Goal: Task Accomplishment & Management: Manage account settings

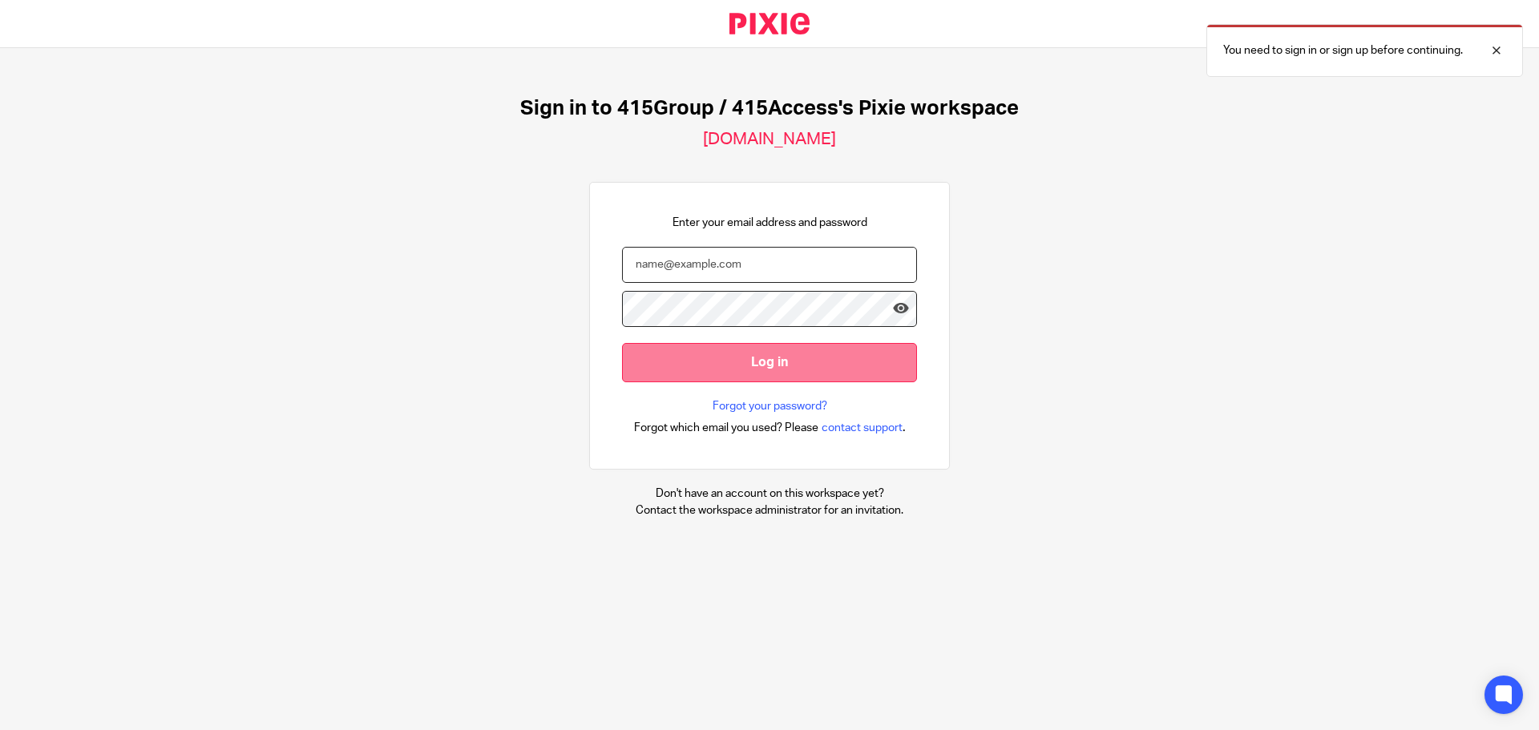
type input "lbrewer@415group.com"
click at [833, 367] on input "Log in" at bounding box center [769, 362] width 295 height 39
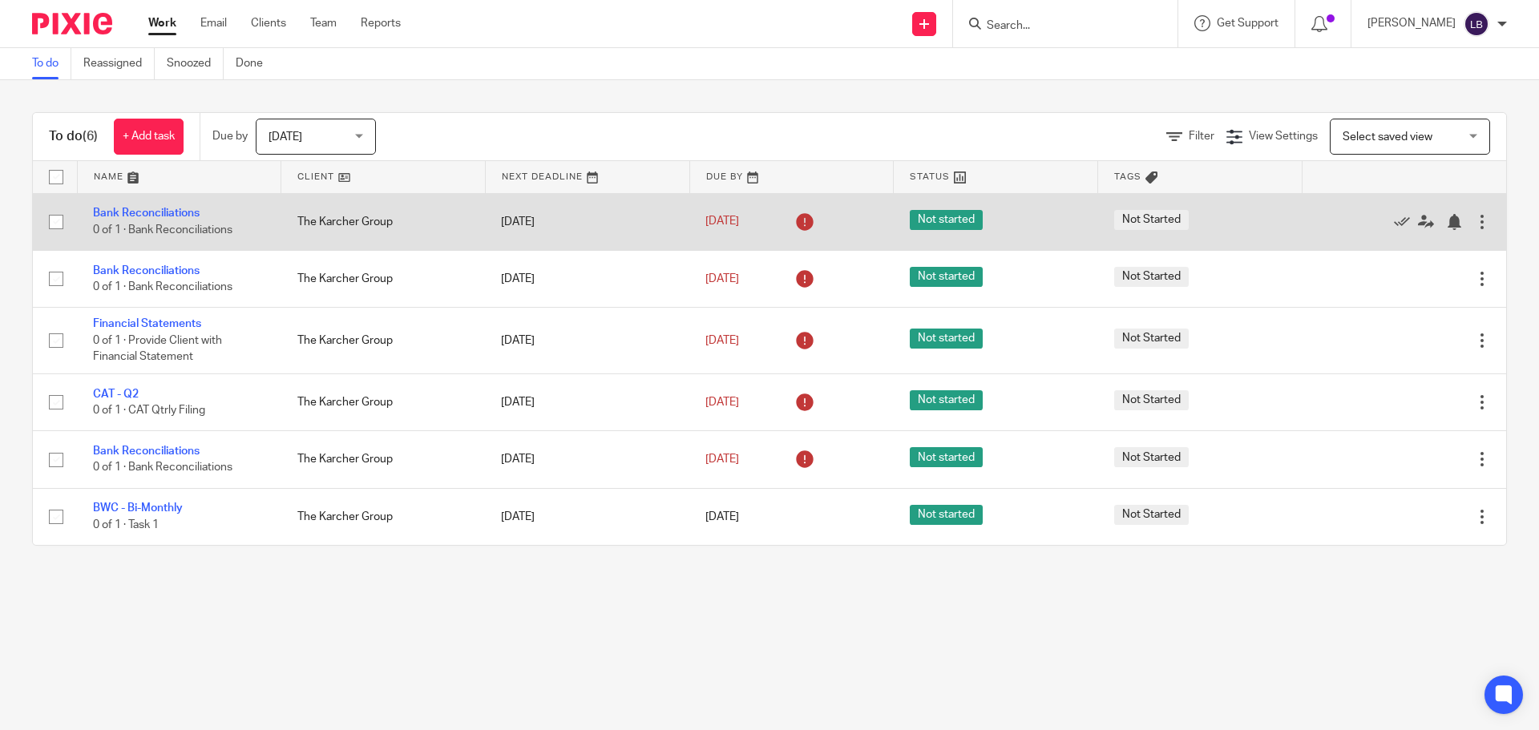
click at [56, 217] on input "checkbox" at bounding box center [56, 222] width 30 height 30
checkbox input "true"
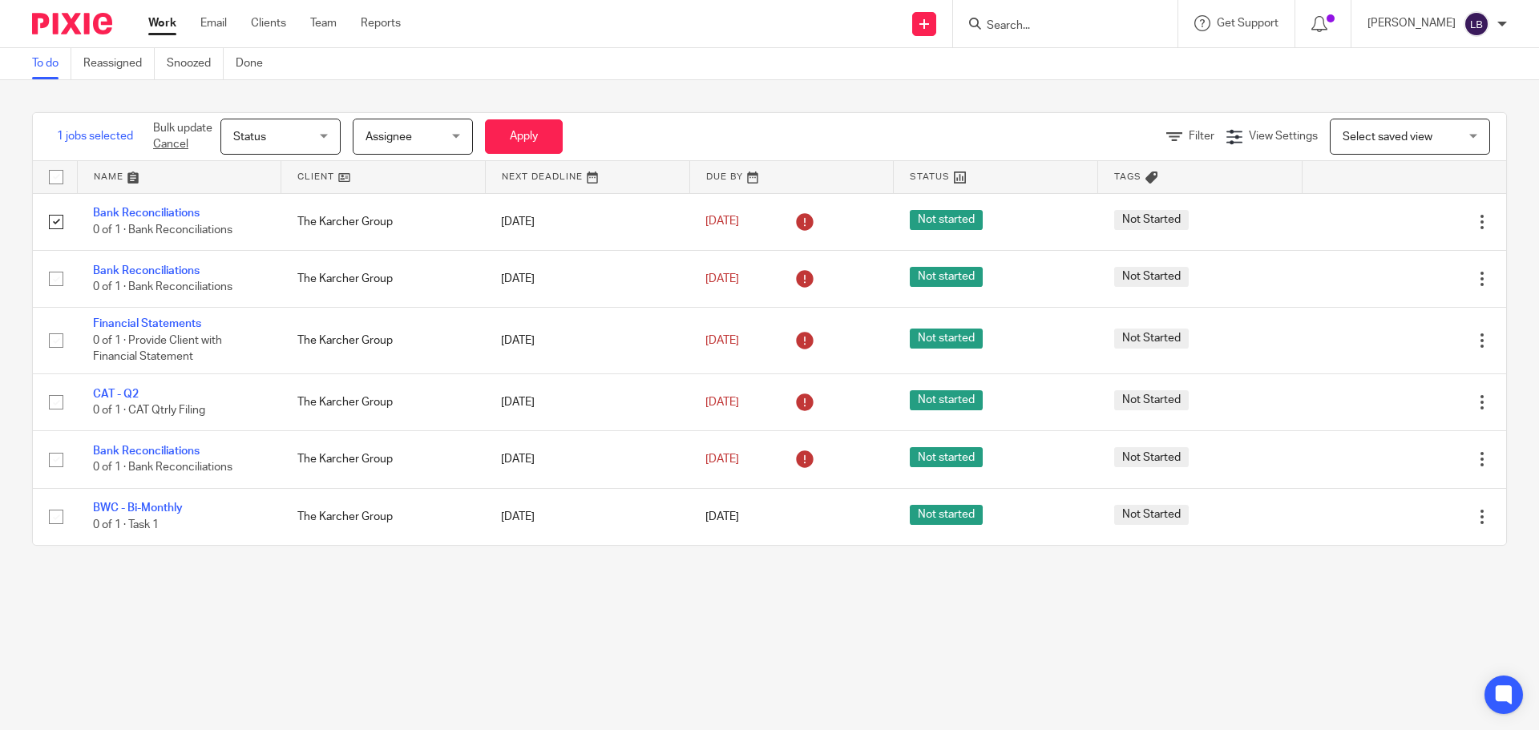
click at [57, 176] on input "checkbox" at bounding box center [56, 177] width 30 height 30
checkbox input "true"
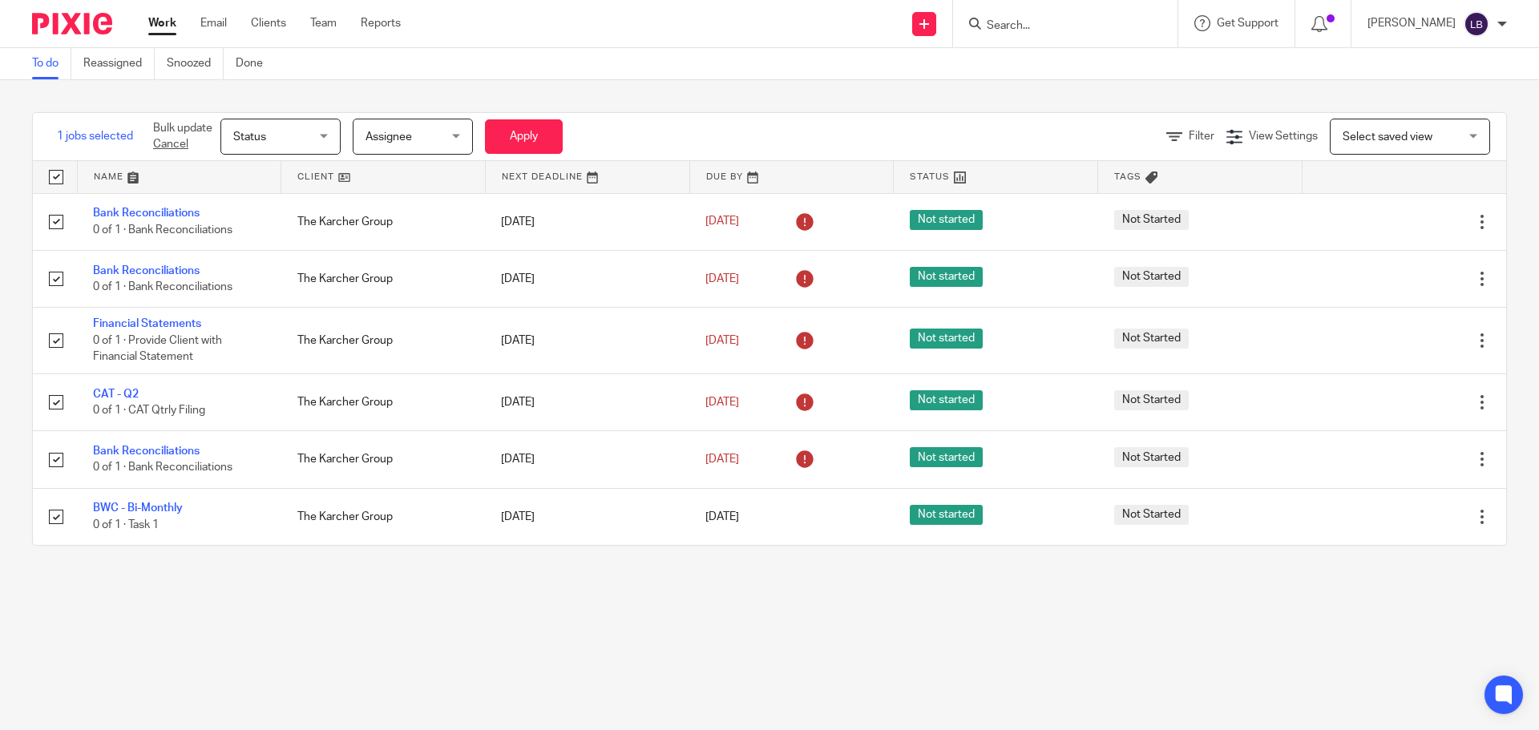
checkbox input "true"
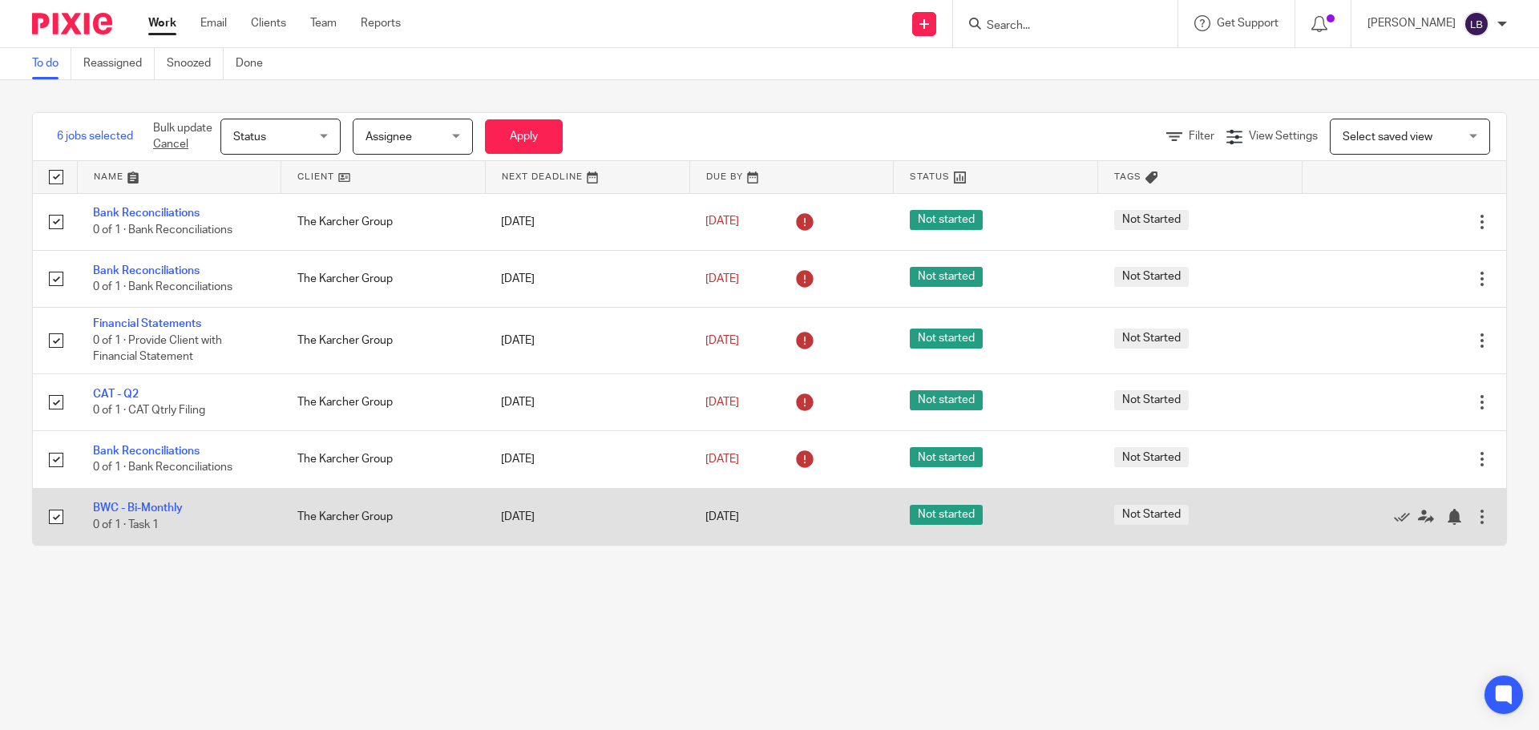
click at [56, 516] on input "checkbox" at bounding box center [56, 517] width 30 height 30
checkbox input "false"
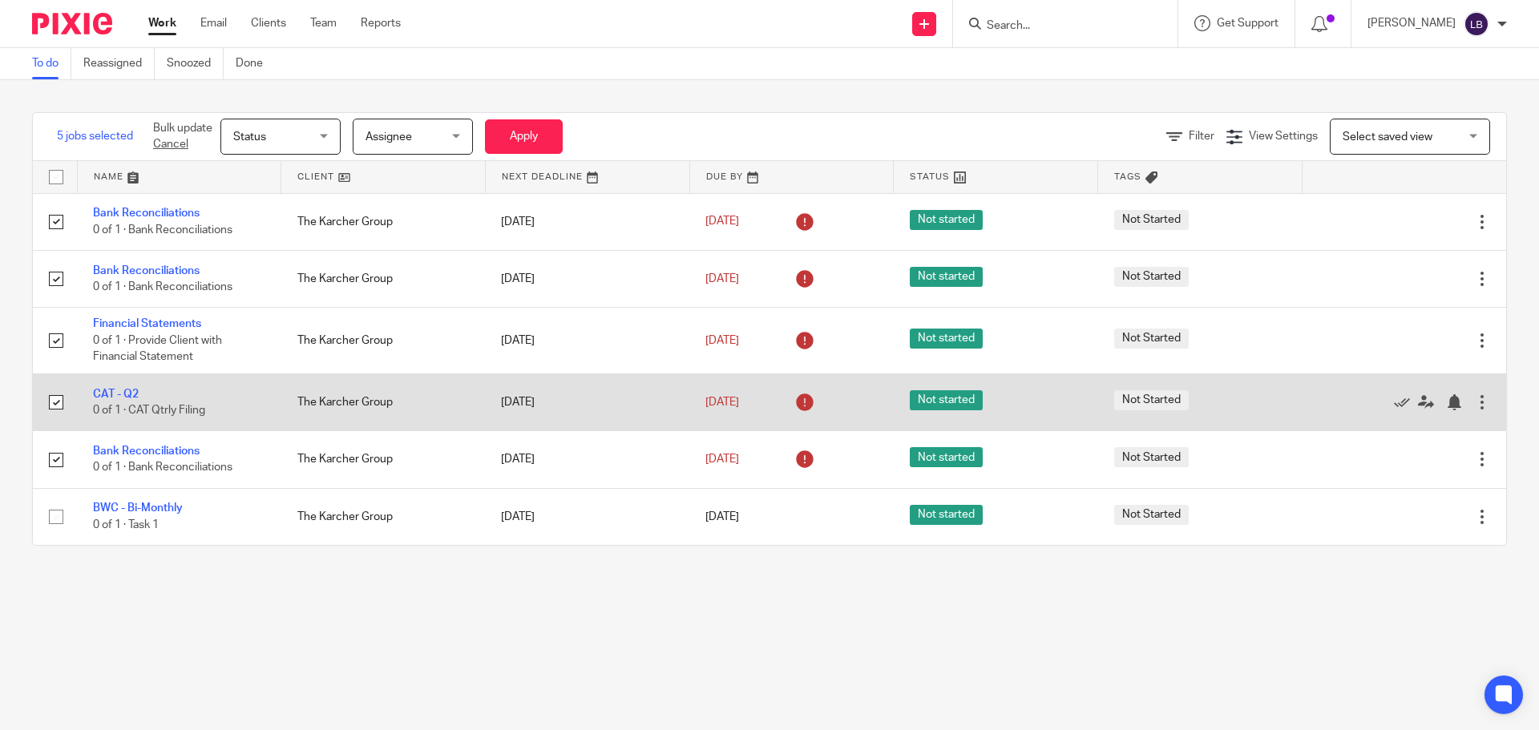
click at [59, 399] on input "checkbox" at bounding box center [56, 402] width 30 height 30
checkbox input "false"
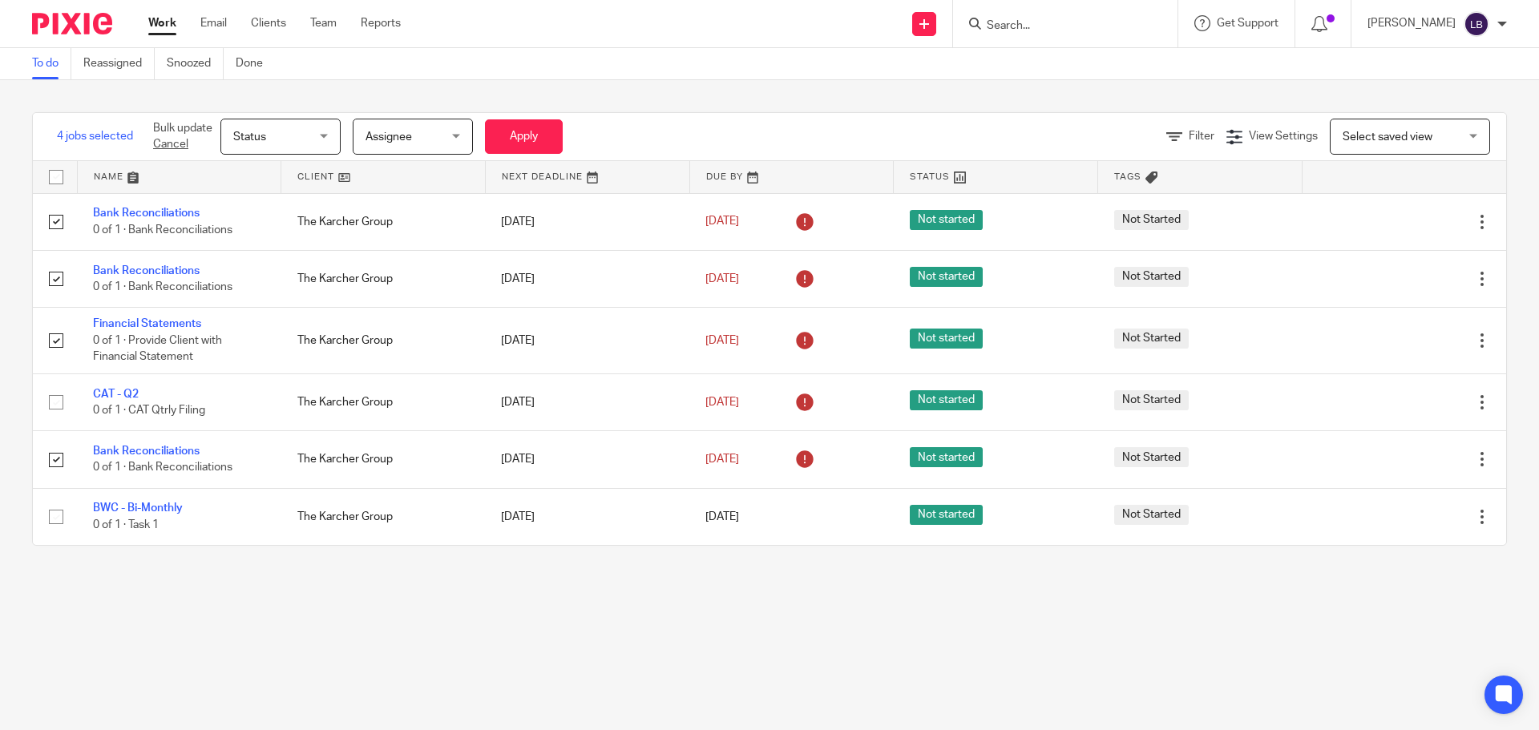
click at [322, 131] on div "Status Status" at bounding box center [280, 137] width 120 height 36
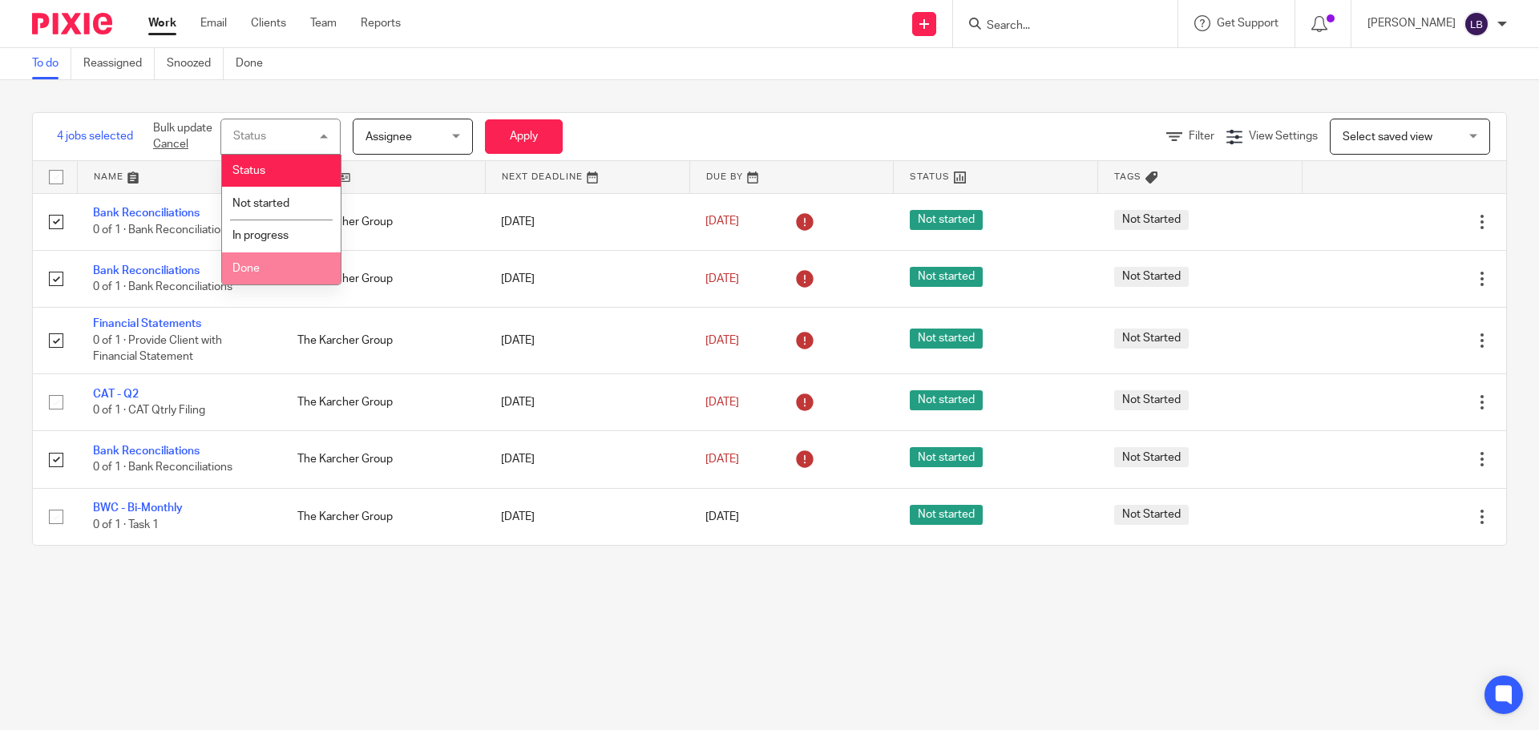
click at [263, 253] on li "Done" at bounding box center [281, 269] width 119 height 33
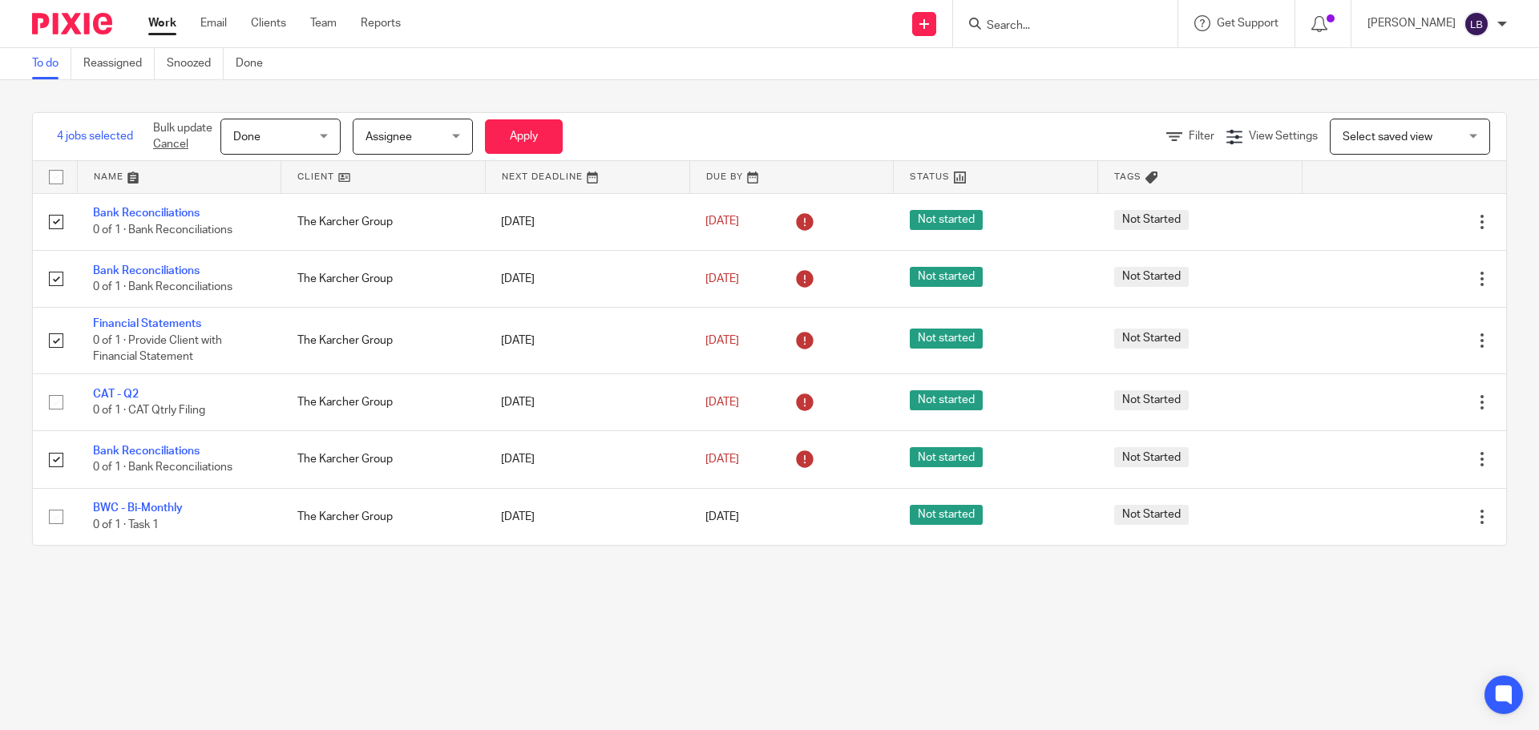
click at [461, 646] on main "To do Reassigned Snoozed Done 4 jobs selected Bulk update Cancel Done Done Stat…" at bounding box center [769, 365] width 1539 height 730
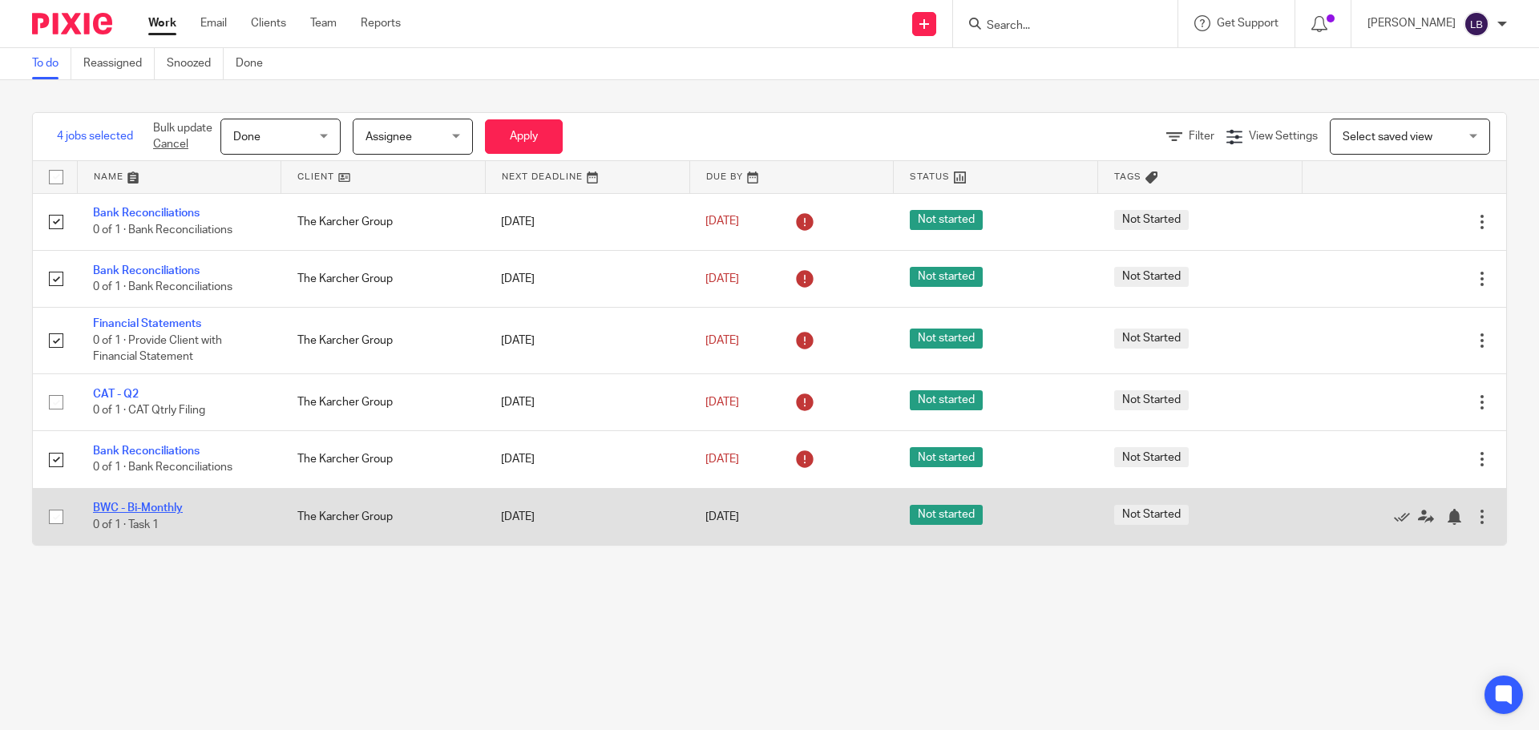
click at [145, 511] on link "BWC - Bi-Monthly" at bounding box center [138, 508] width 90 height 11
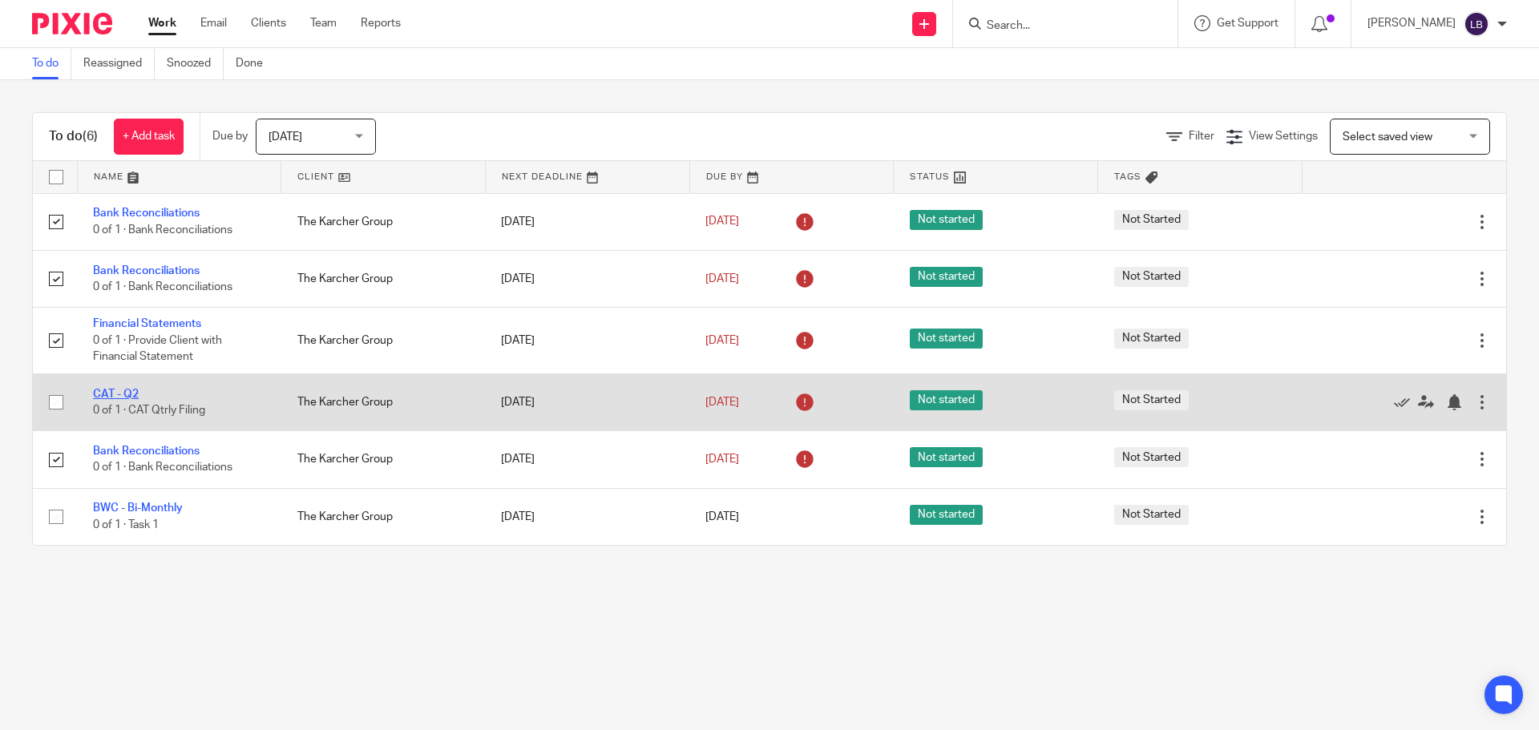
click at [131, 398] on link "CAT - Q2" at bounding box center [116, 394] width 46 height 11
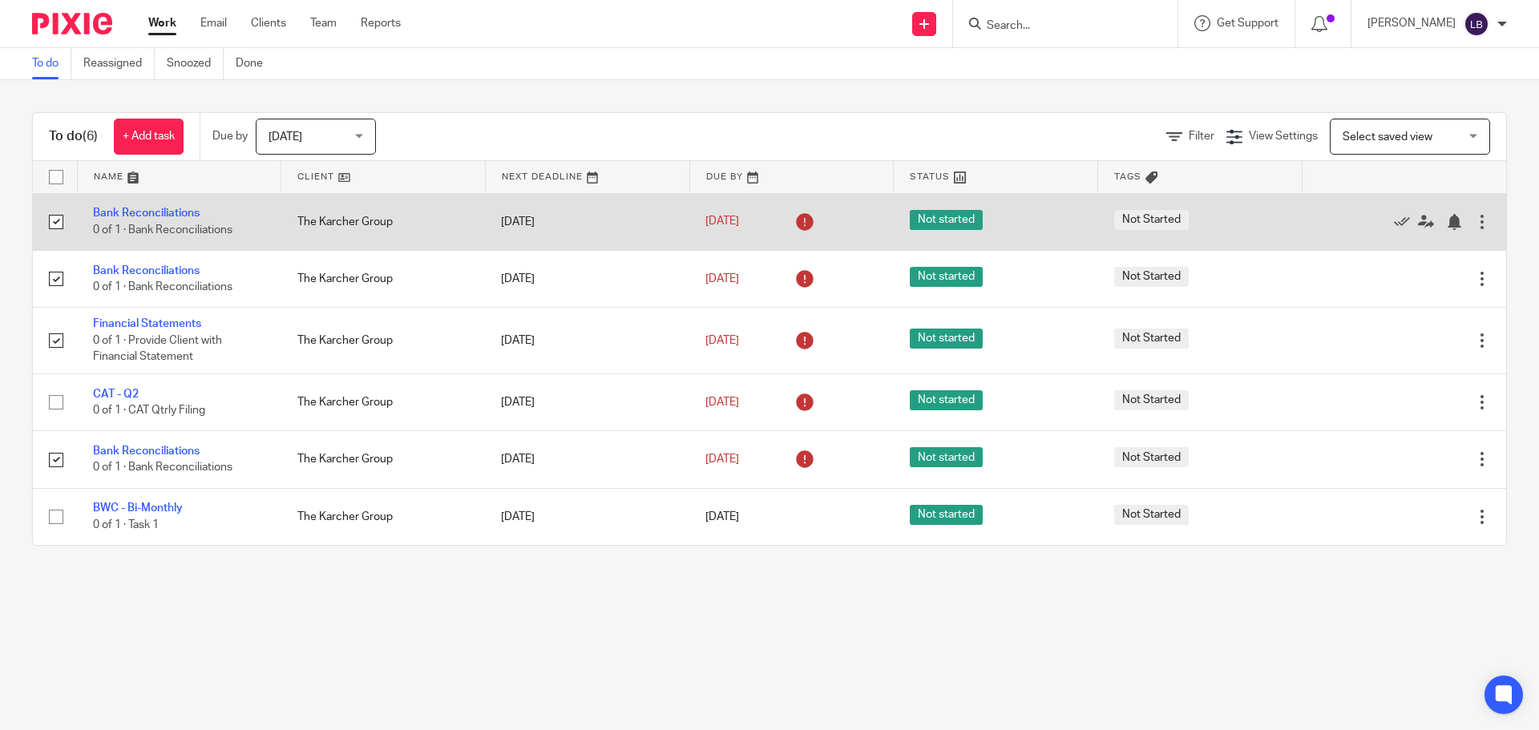
click at [1137, 222] on span "Not Started" at bounding box center [1151, 220] width 75 height 20
click at [1153, 220] on span "Not Started" at bounding box center [1151, 220] width 75 height 20
click at [1123, 216] on span "Not Started" at bounding box center [1151, 220] width 75 height 20
click at [948, 217] on span "Not started" at bounding box center [946, 220] width 73 height 20
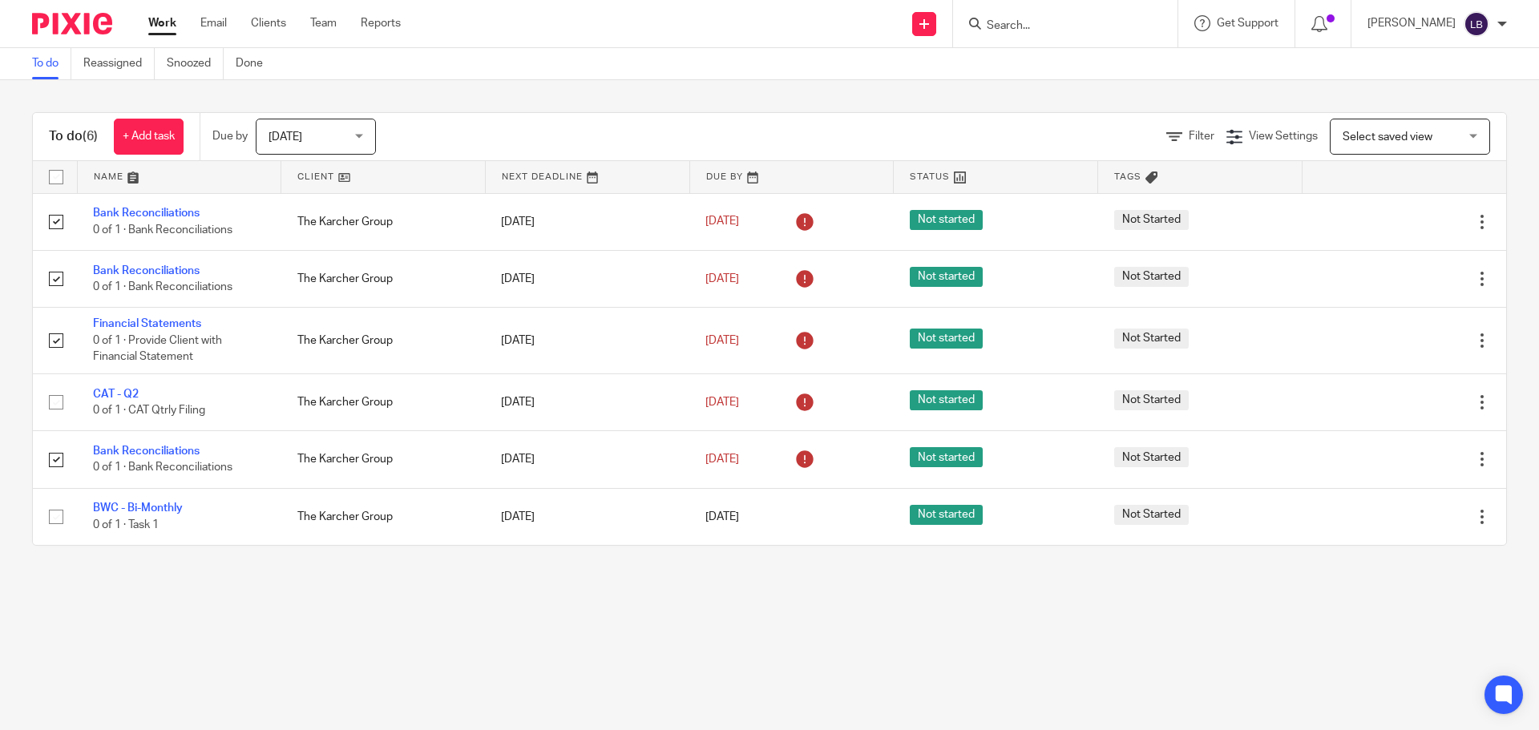
click at [134, 625] on main "To do Reassigned Snoozed Done To do (6) + Add task Due by Today Today Today Tom…" at bounding box center [769, 365] width 1539 height 730
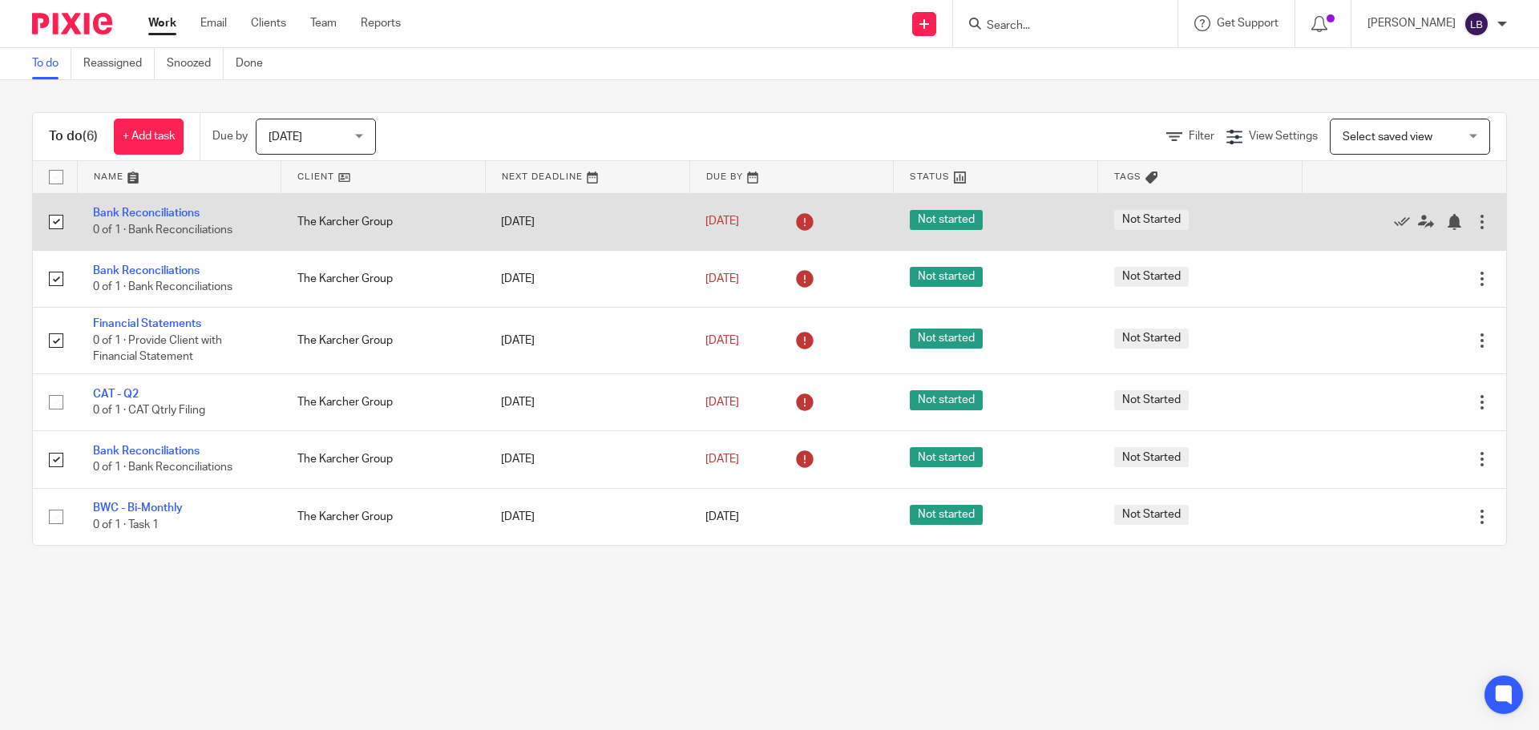
click at [1474, 220] on div at bounding box center [1482, 222] width 16 height 16
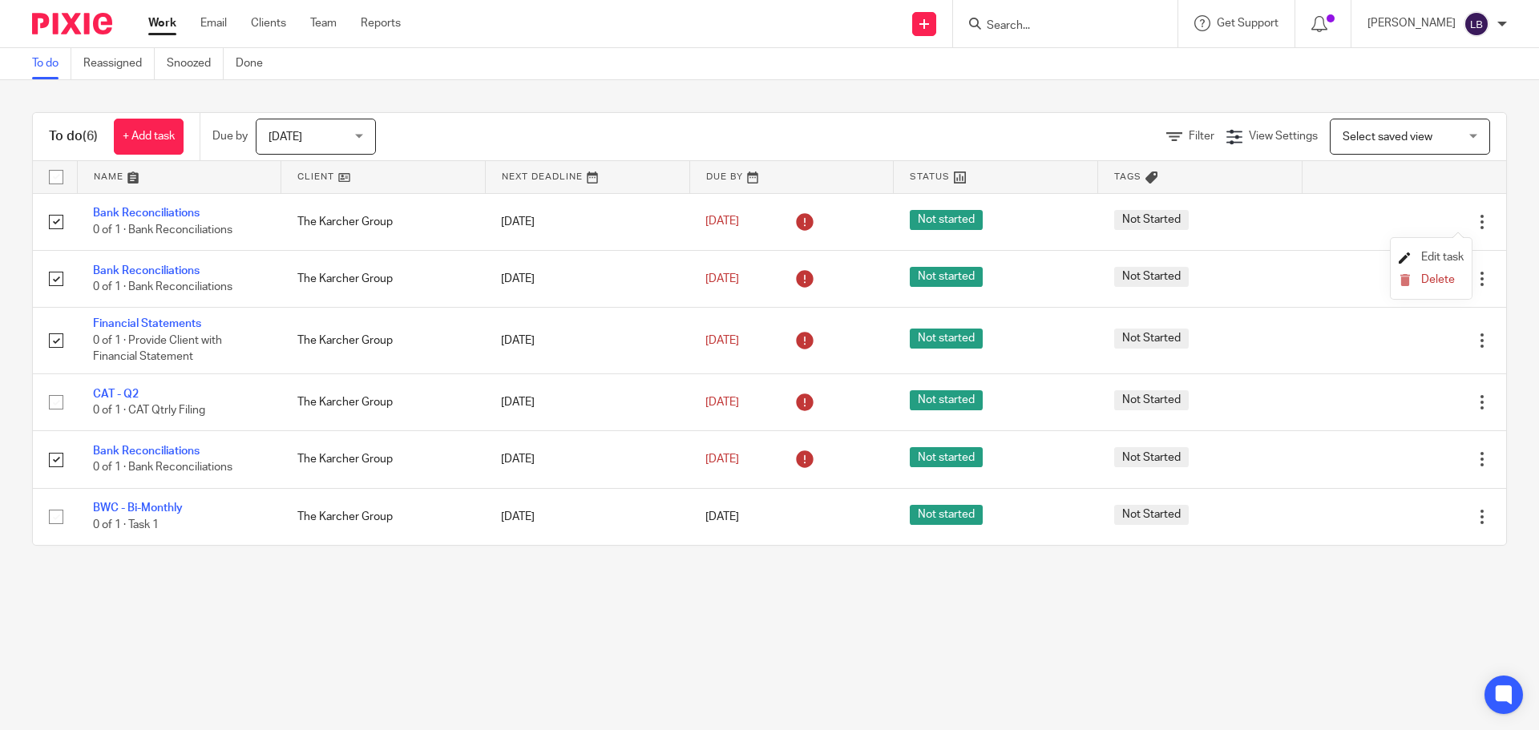
click at [1430, 254] on span "Edit task" at bounding box center [1442, 257] width 42 height 11
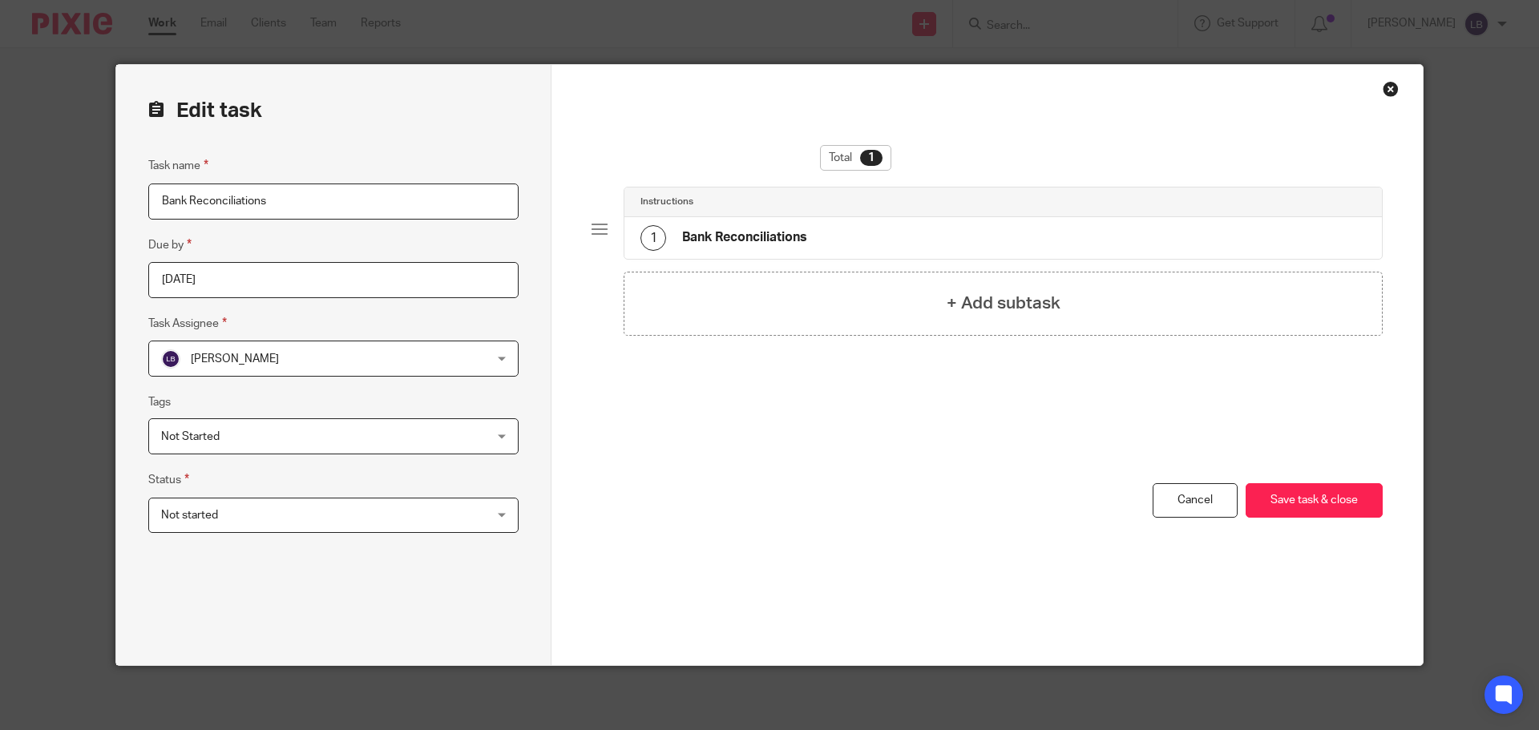
click at [499, 517] on div "Not started Not started" at bounding box center [333, 516] width 370 height 36
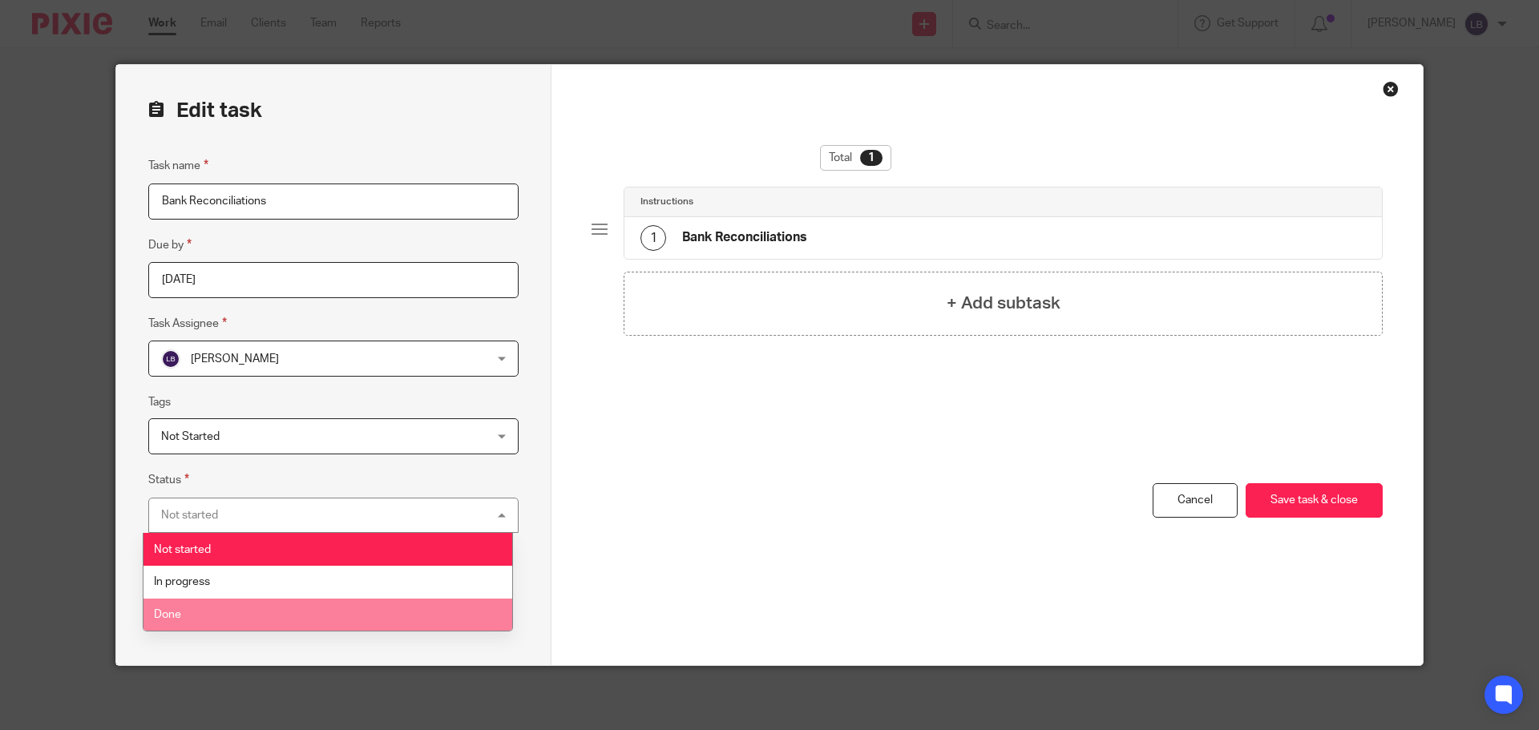
click at [211, 610] on li "Done" at bounding box center [328, 615] width 369 height 33
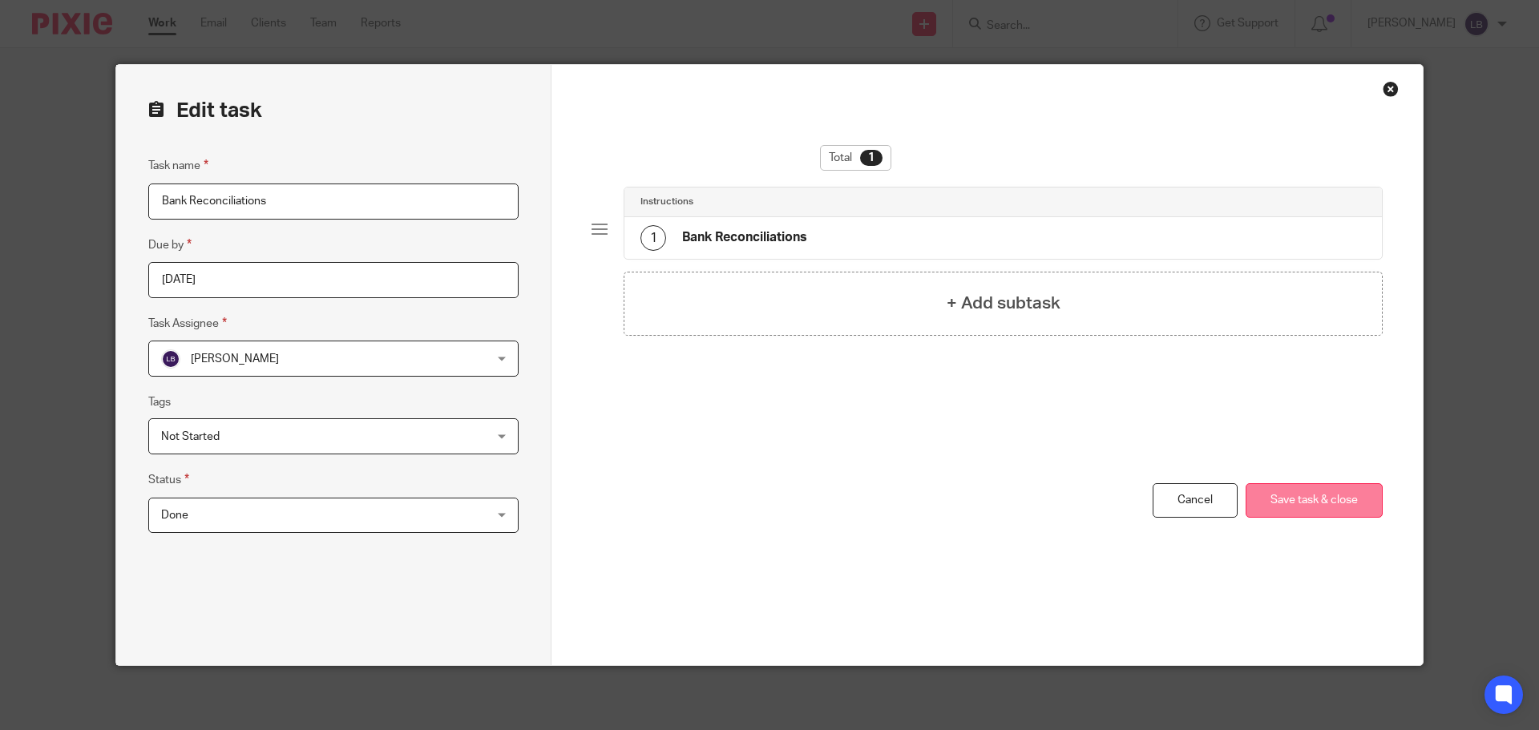
click at [1285, 497] on button "Save task & close" at bounding box center [1314, 500] width 137 height 34
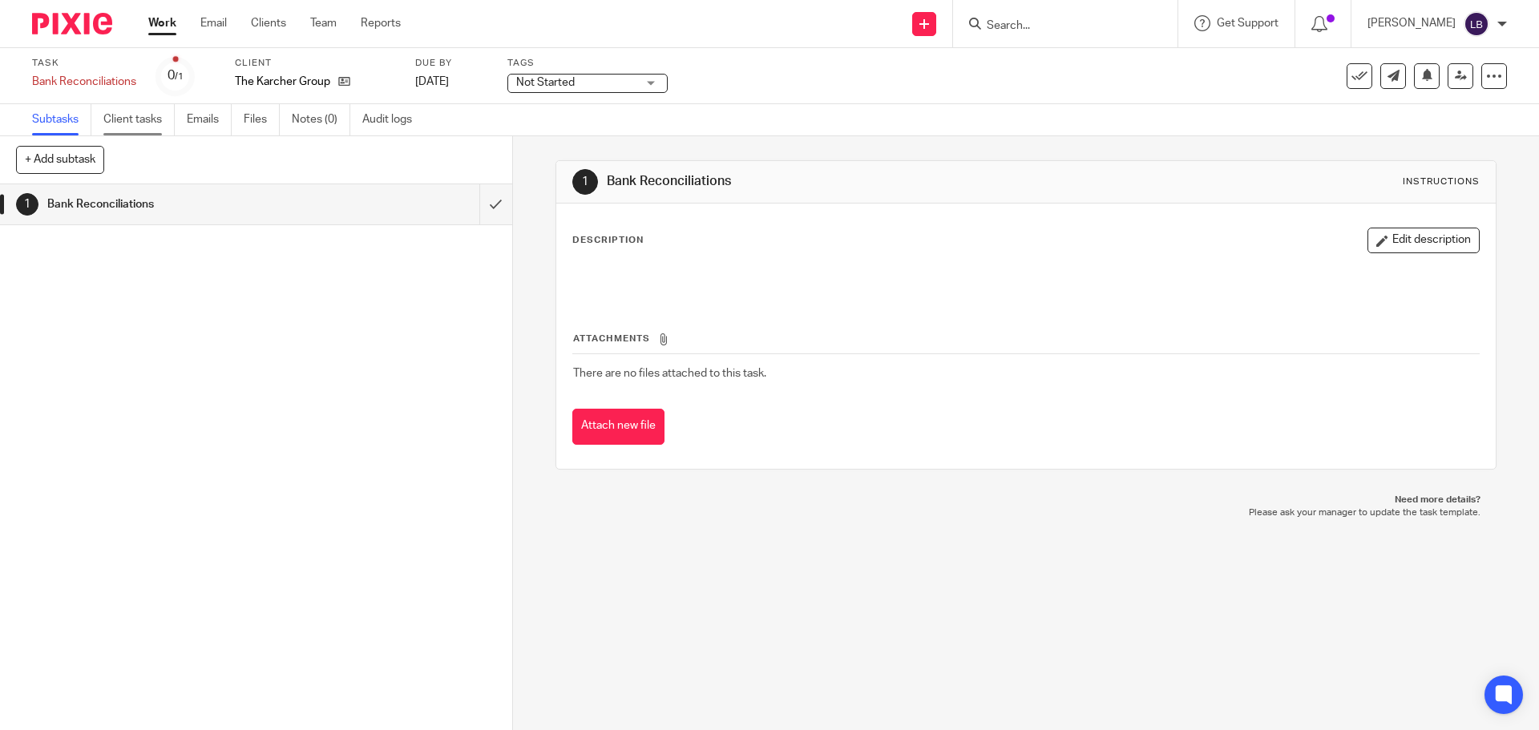
click at [140, 119] on link "Client tasks" at bounding box center [138, 119] width 71 height 31
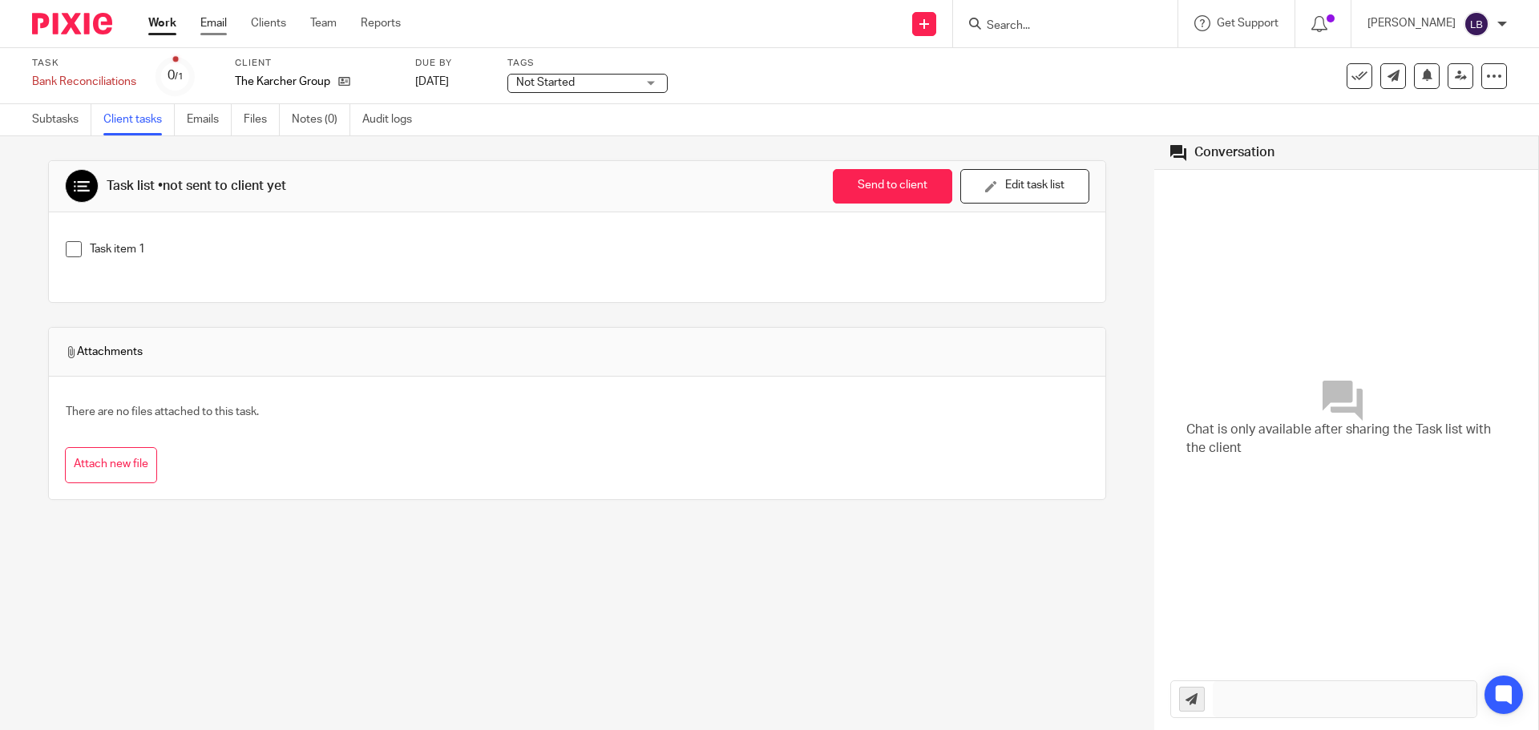
click at [217, 21] on link "Email" at bounding box center [213, 23] width 26 height 16
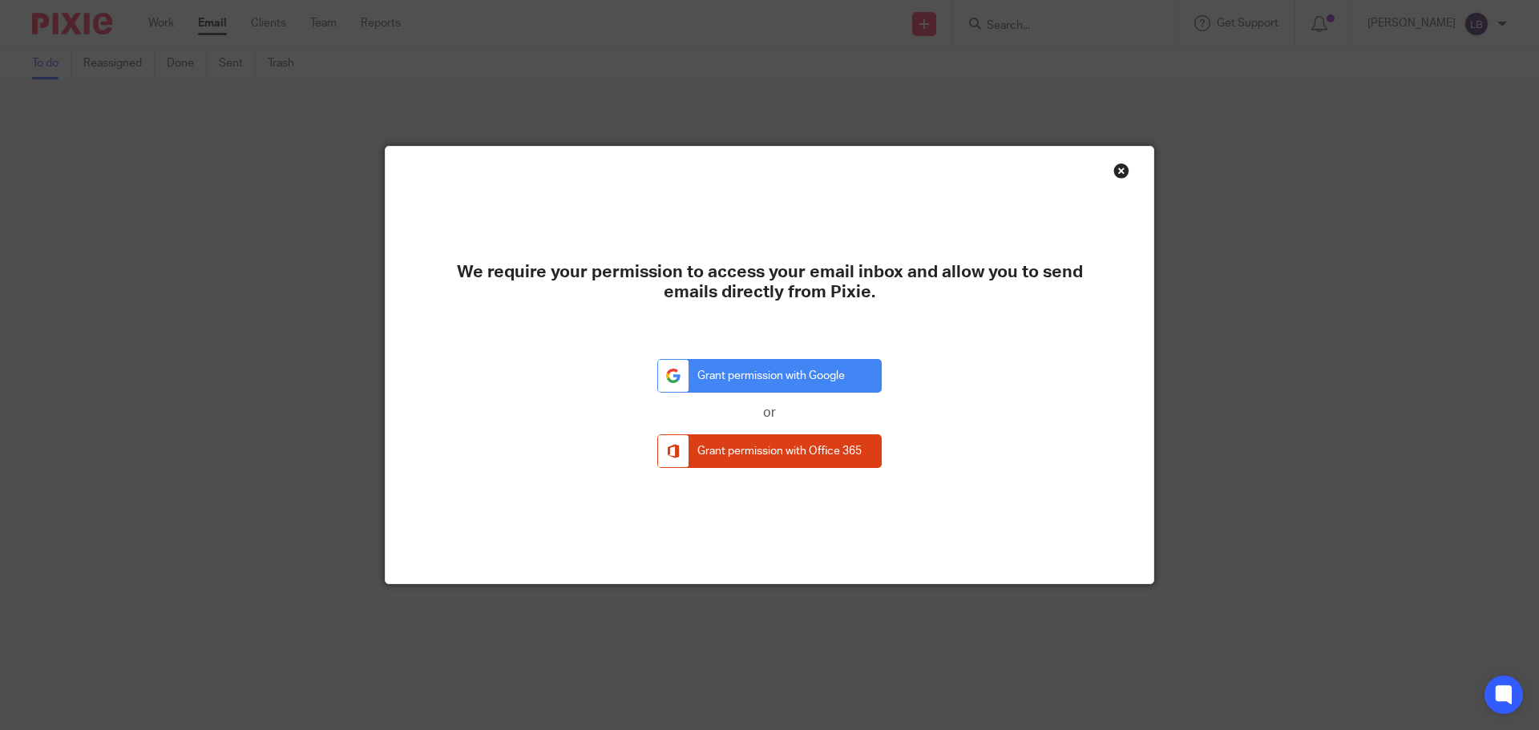
click at [1114, 164] on div "Close this dialog window" at bounding box center [1122, 171] width 16 height 16
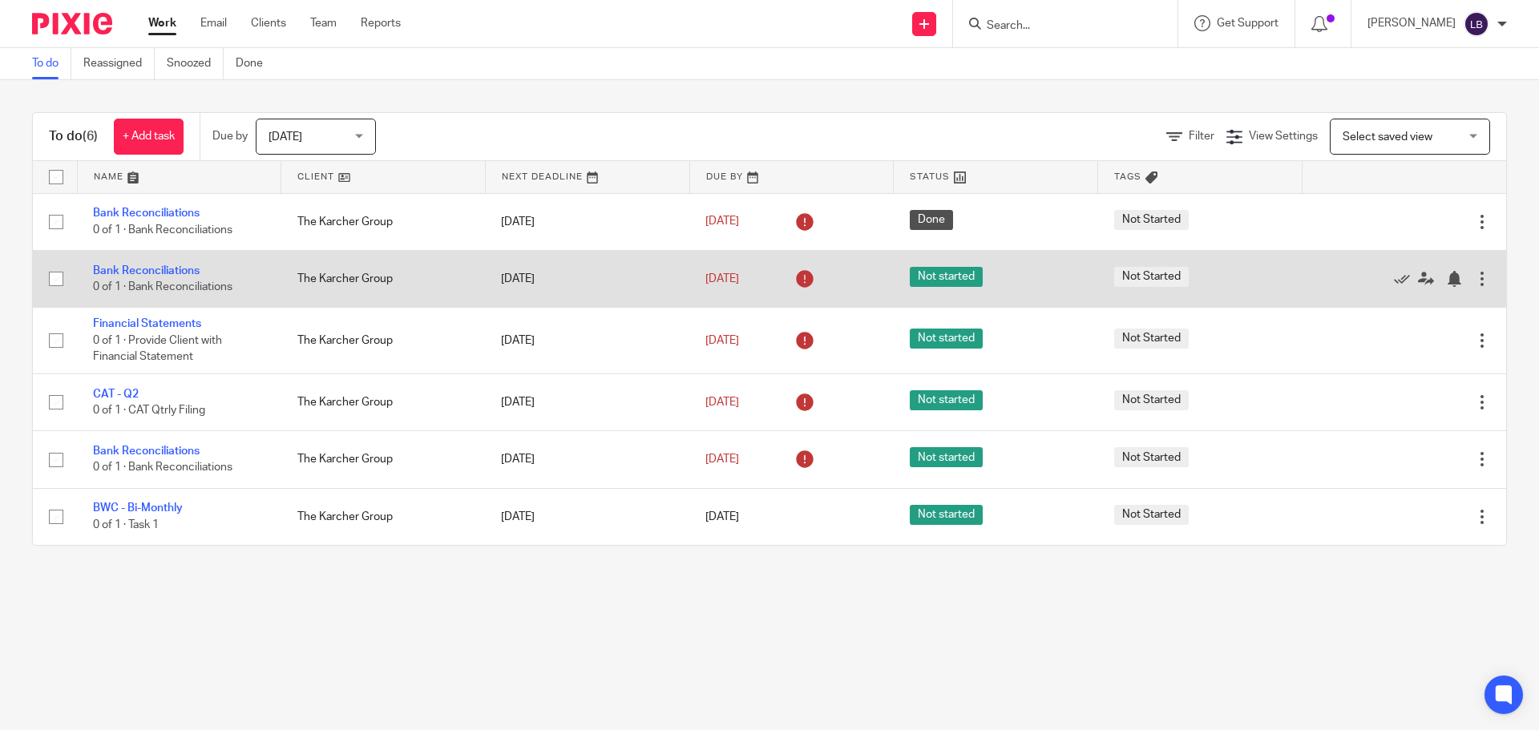
click at [1474, 279] on div at bounding box center [1482, 279] width 16 height 16
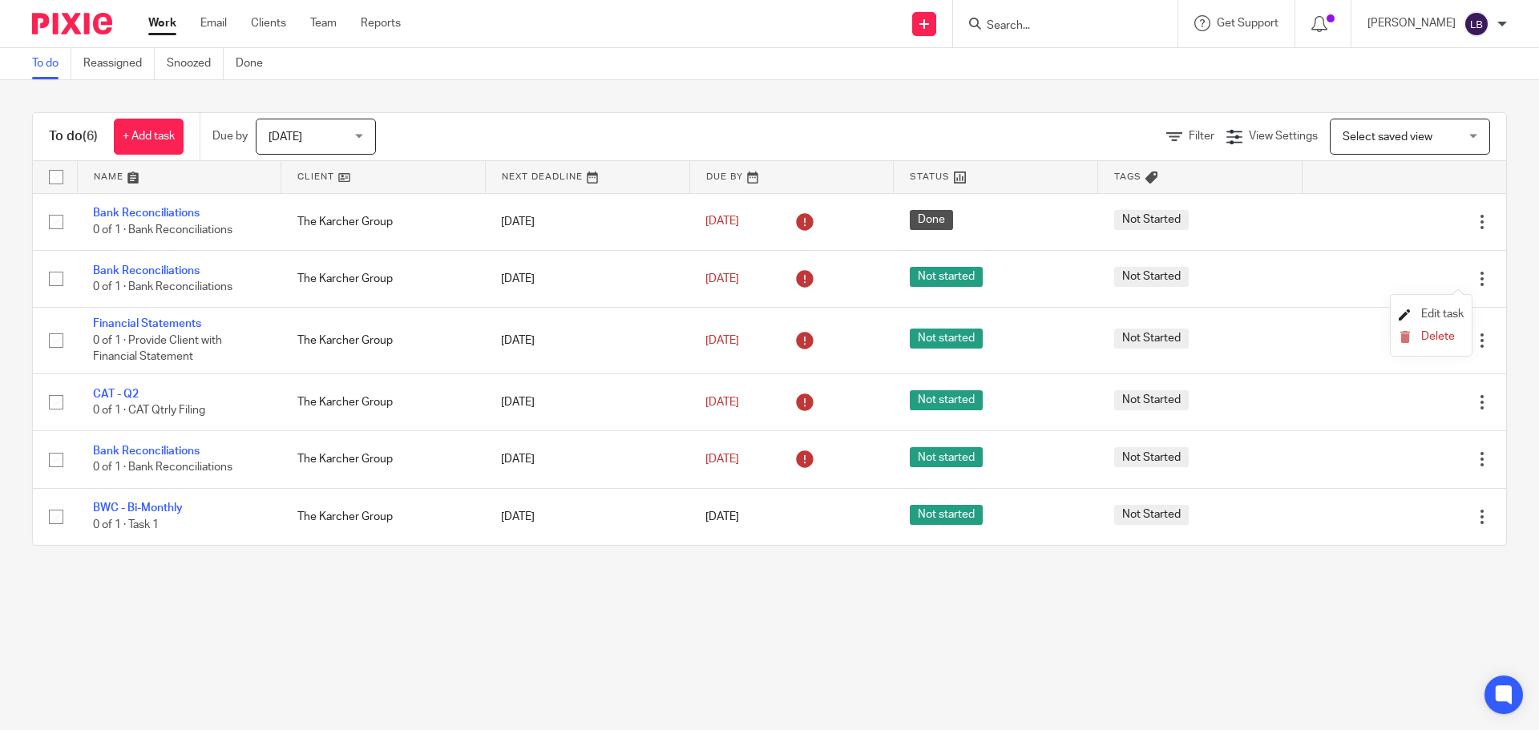
click at [1440, 311] on span "Edit task" at bounding box center [1442, 314] width 42 height 11
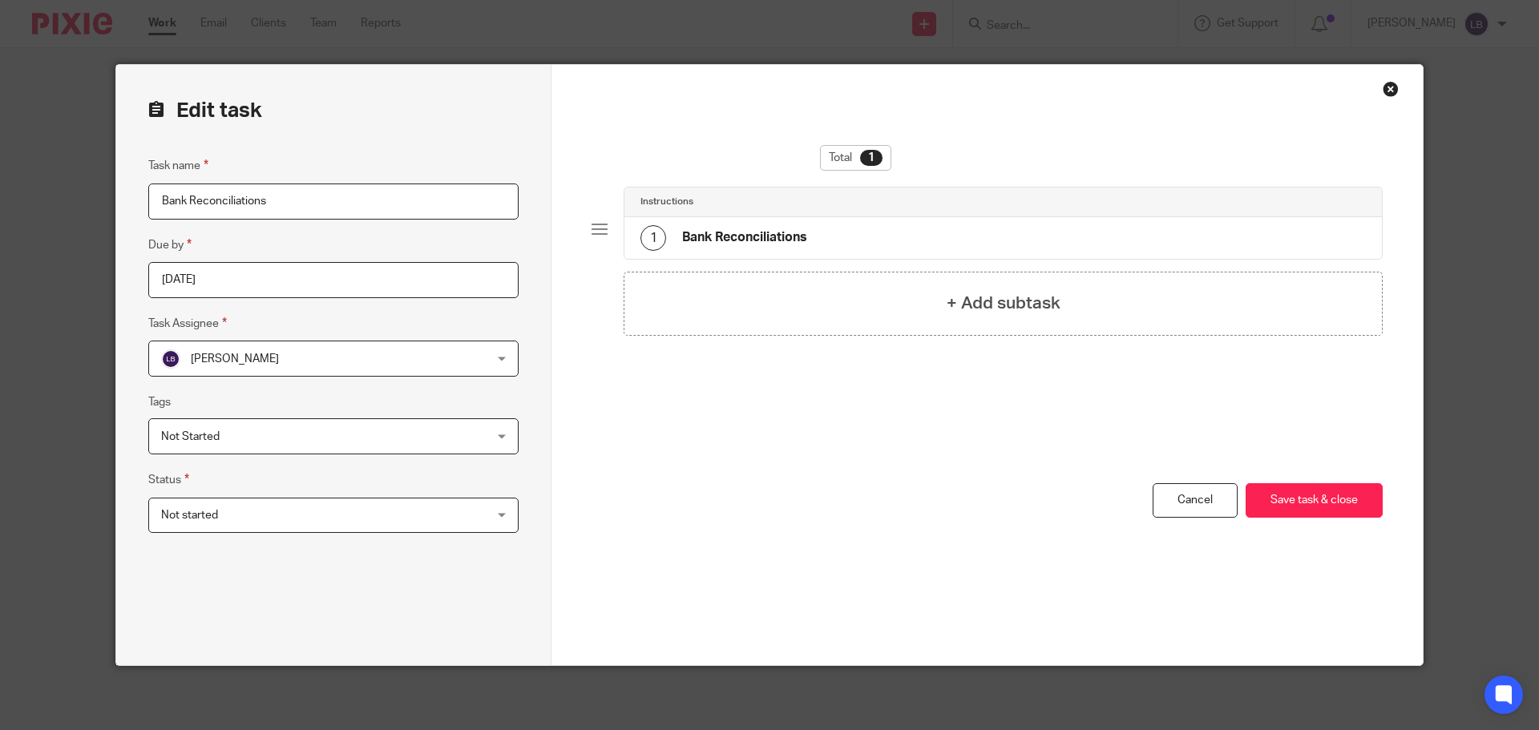
click at [499, 524] on div "Not started Not started" at bounding box center [333, 516] width 370 height 36
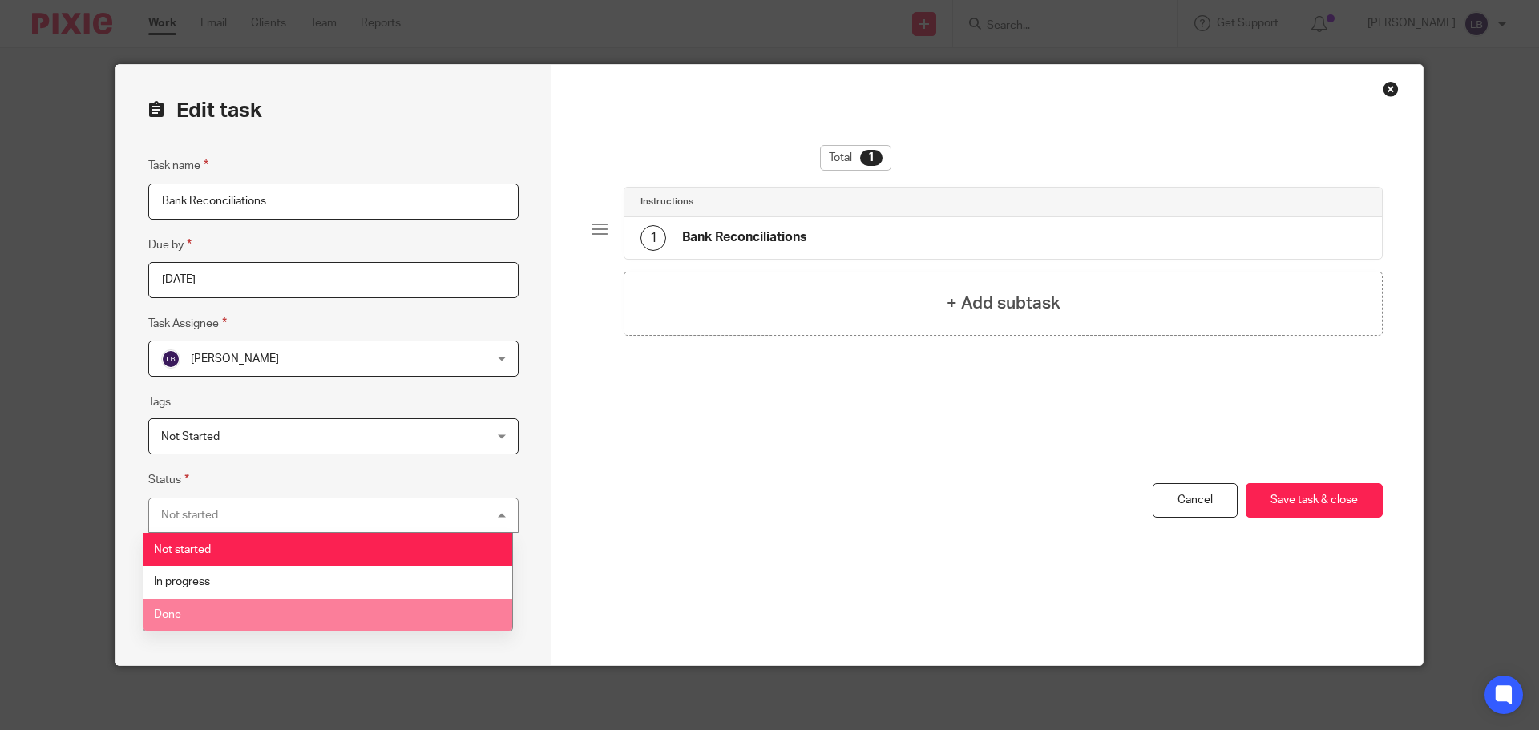
click at [279, 609] on li "Done" at bounding box center [328, 615] width 369 height 33
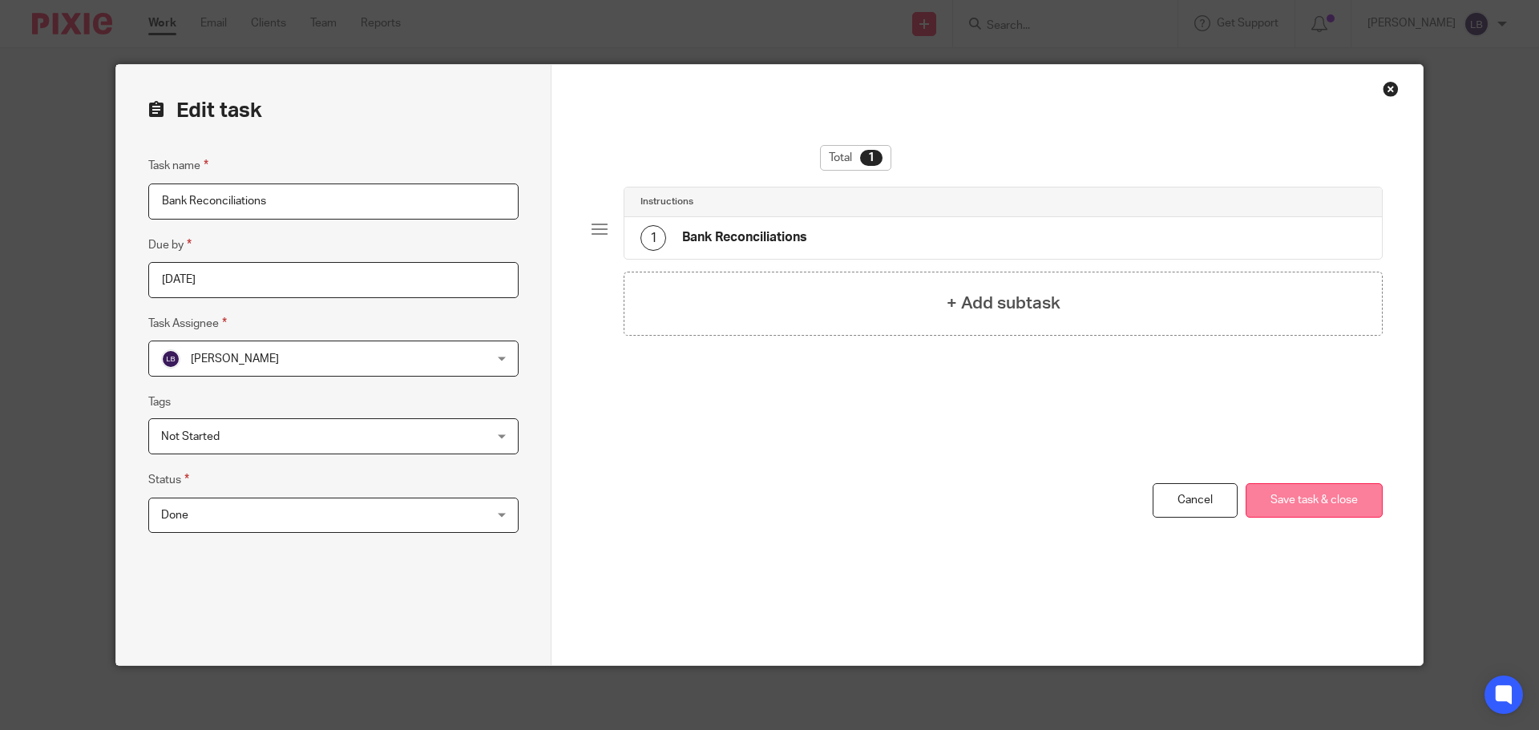
drag, startPoint x: 1331, startPoint y: 502, endPoint x: 1322, endPoint y: 500, distance: 9.0
click at [1331, 501] on button "Save task & close" at bounding box center [1314, 500] width 137 height 34
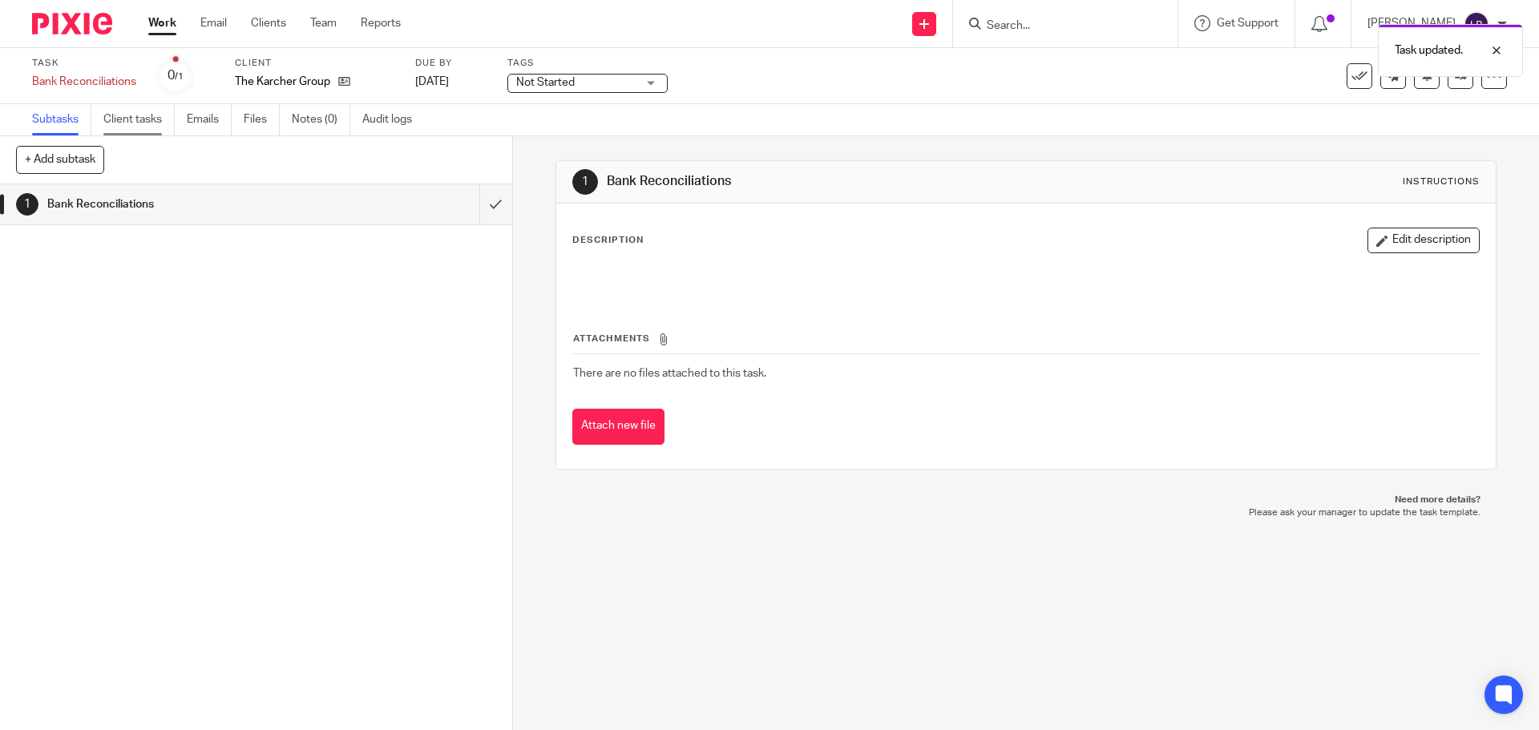
click at [141, 119] on link "Client tasks" at bounding box center [138, 119] width 71 height 31
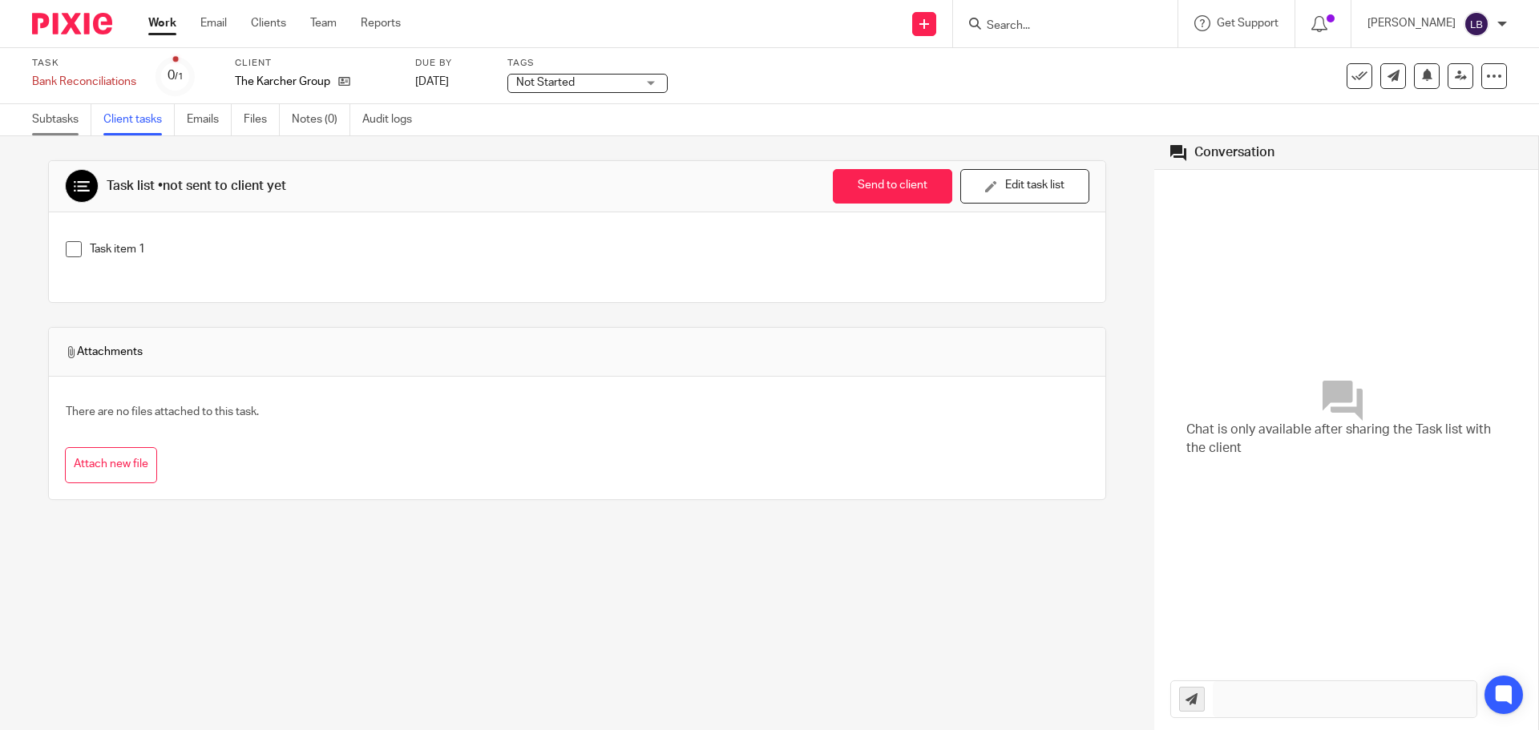
click at [51, 118] on link "Subtasks" at bounding box center [61, 119] width 59 height 31
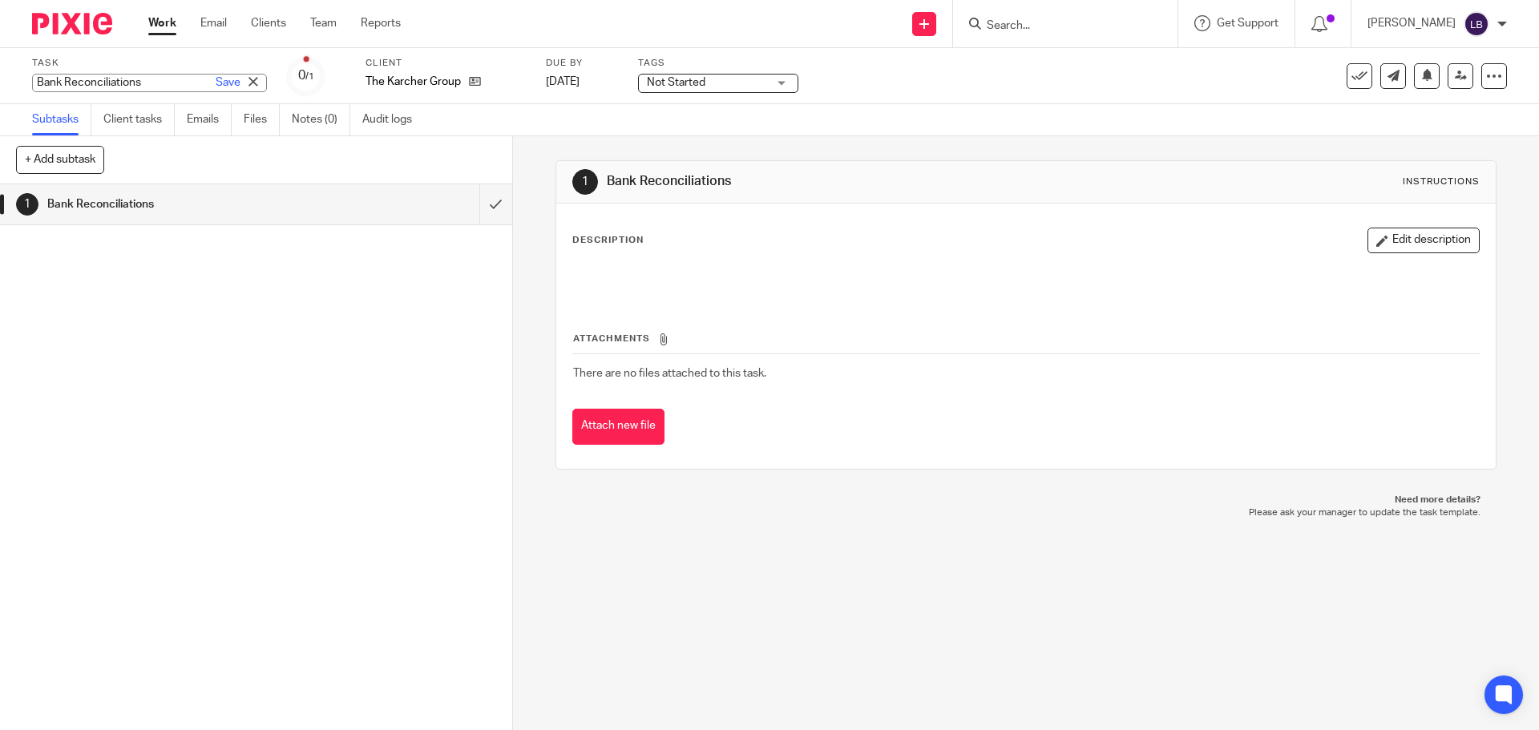
click at [111, 92] on div "Task Bank Reconciliations Save Bank Reconciliations" at bounding box center [149, 76] width 235 height 38
click at [144, 413] on div "1 Bank Reconciliations" at bounding box center [256, 457] width 512 height 546
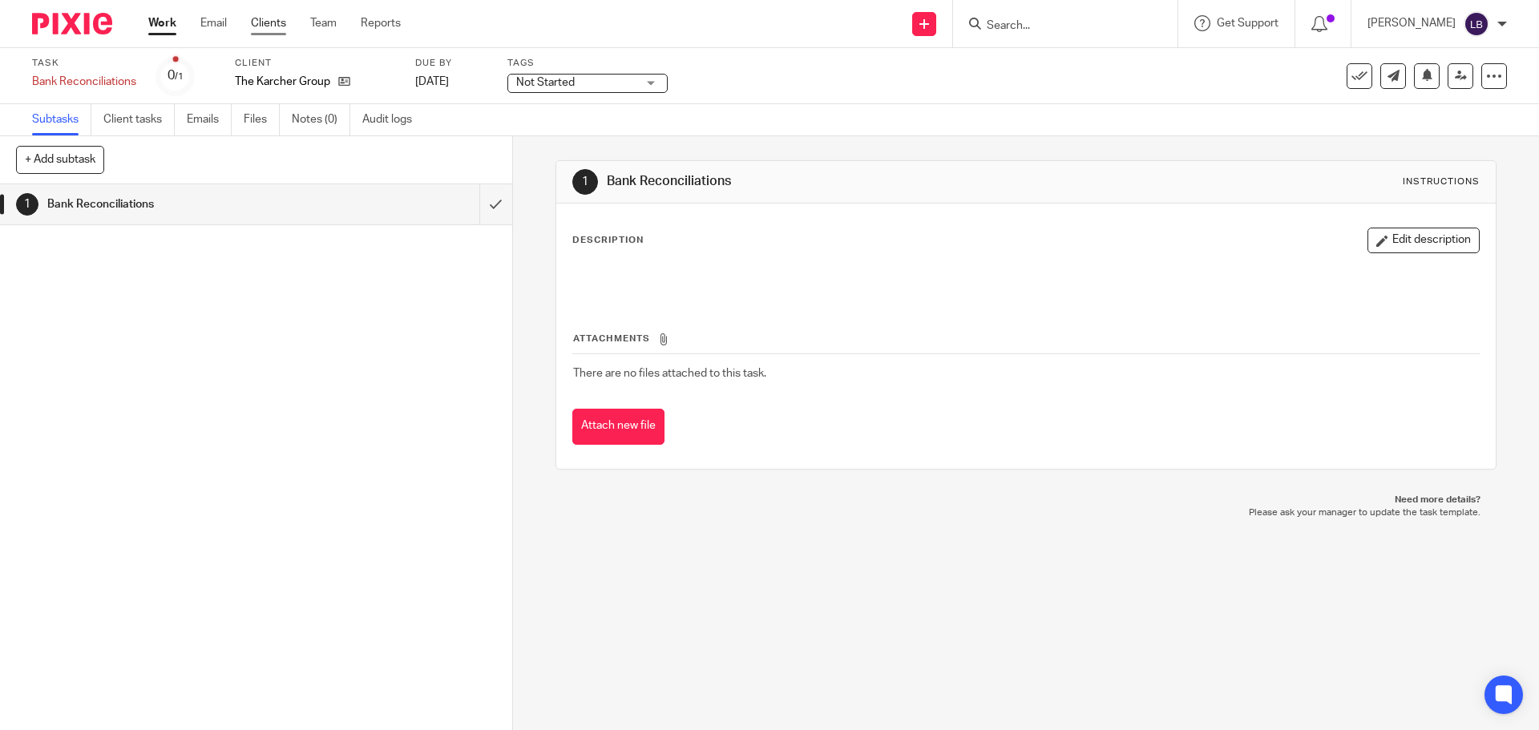
click at [261, 26] on link "Clients" at bounding box center [268, 23] width 35 height 16
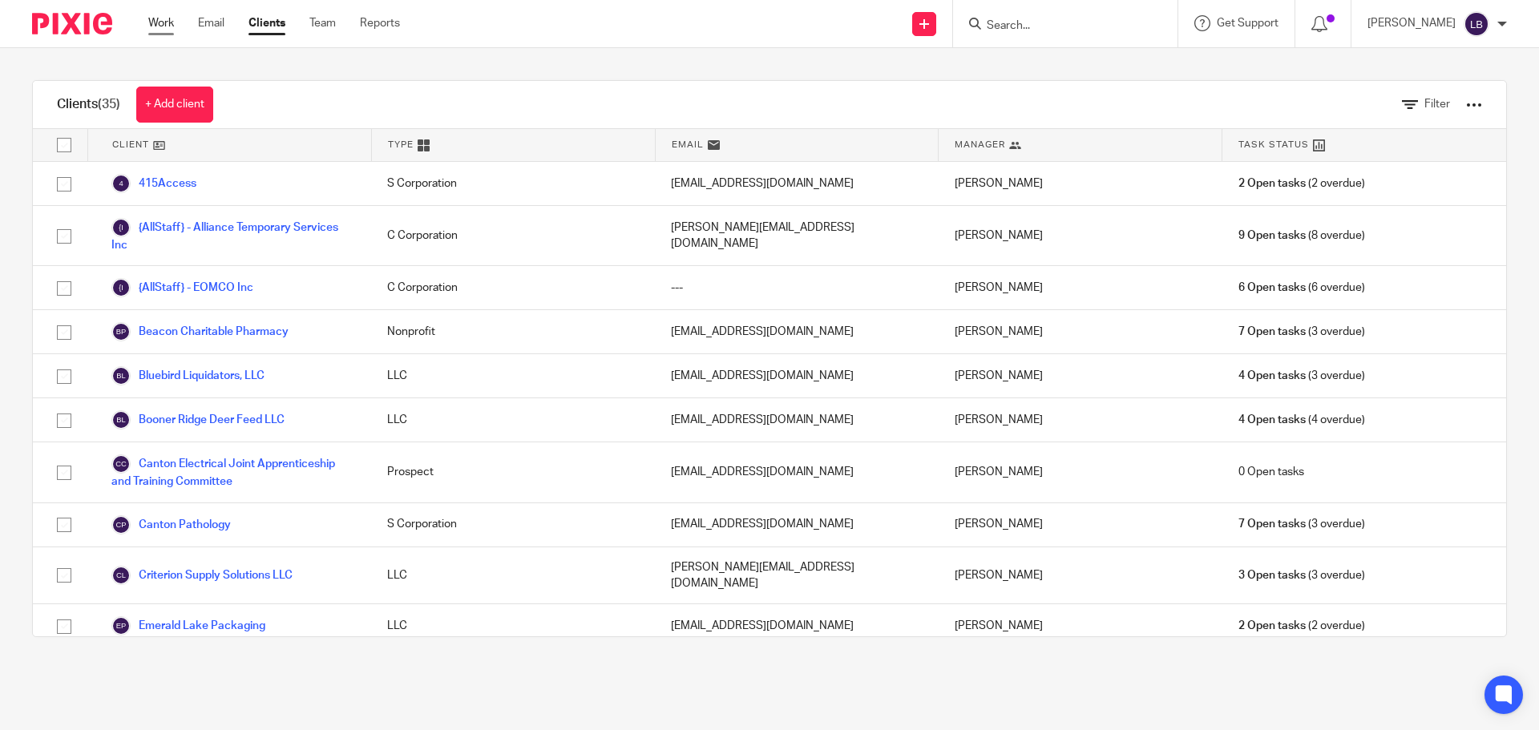
click at [165, 20] on link "Work" at bounding box center [161, 23] width 26 height 16
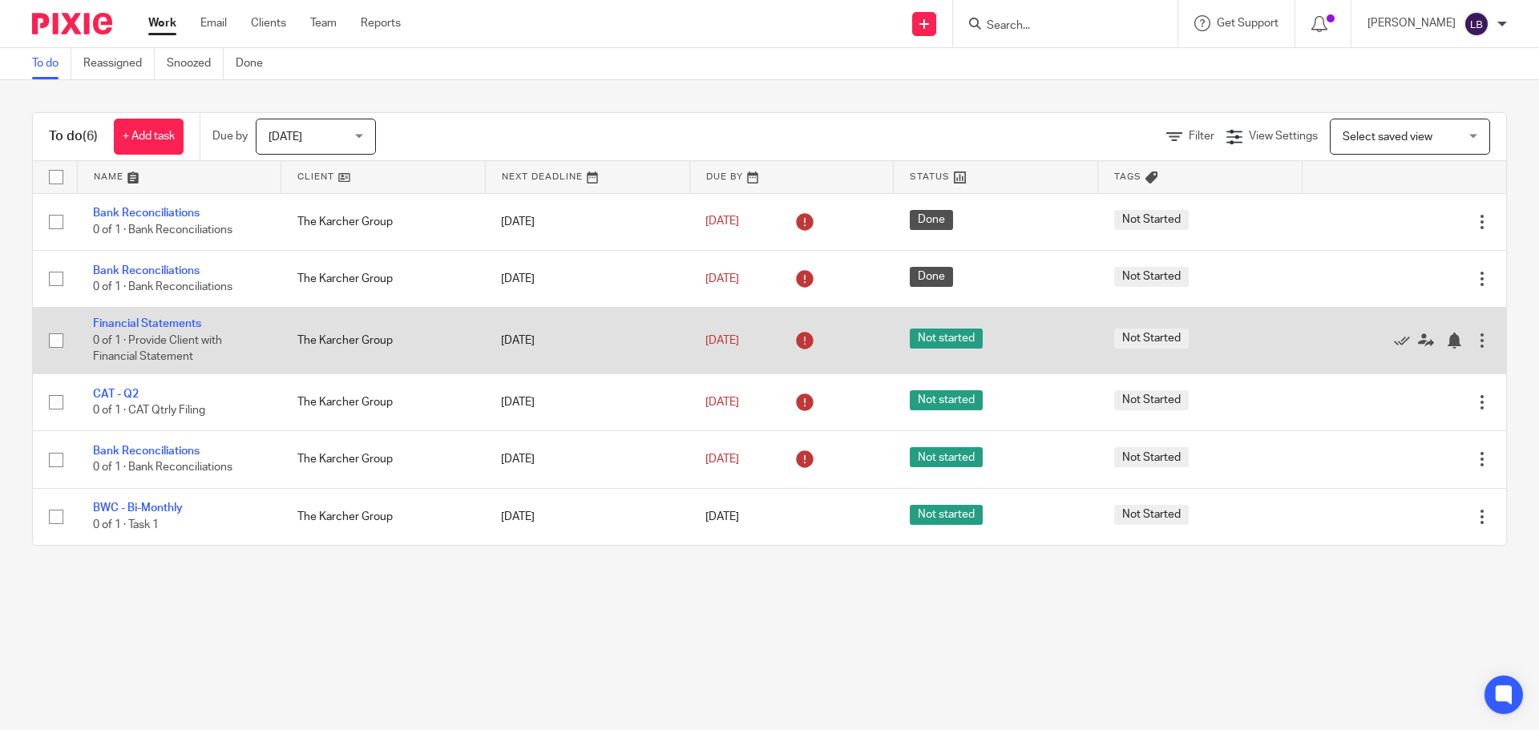
click at [1474, 341] on div at bounding box center [1482, 341] width 16 height 16
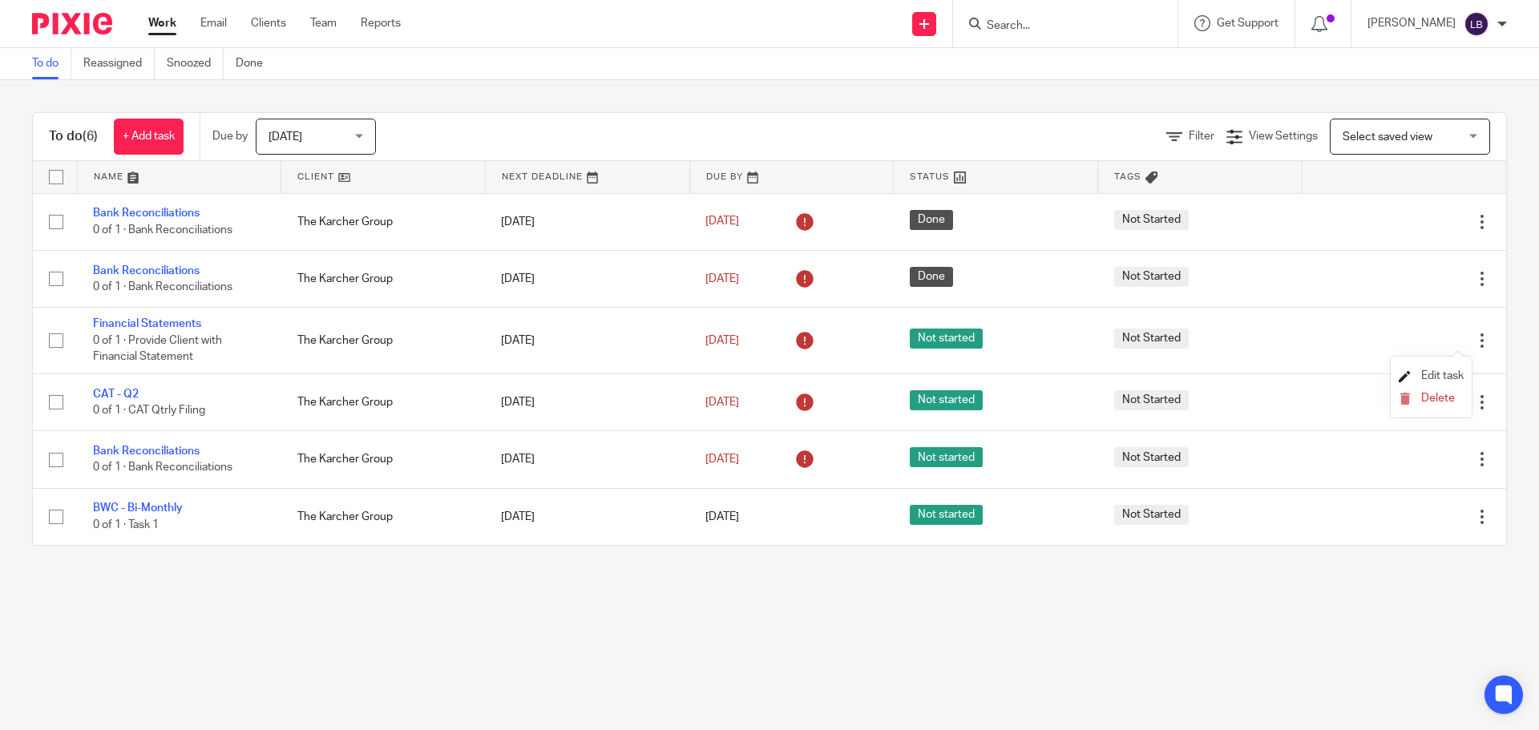
click at [1425, 374] on span "Edit task" at bounding box center [1442, 375] width 42 height 11
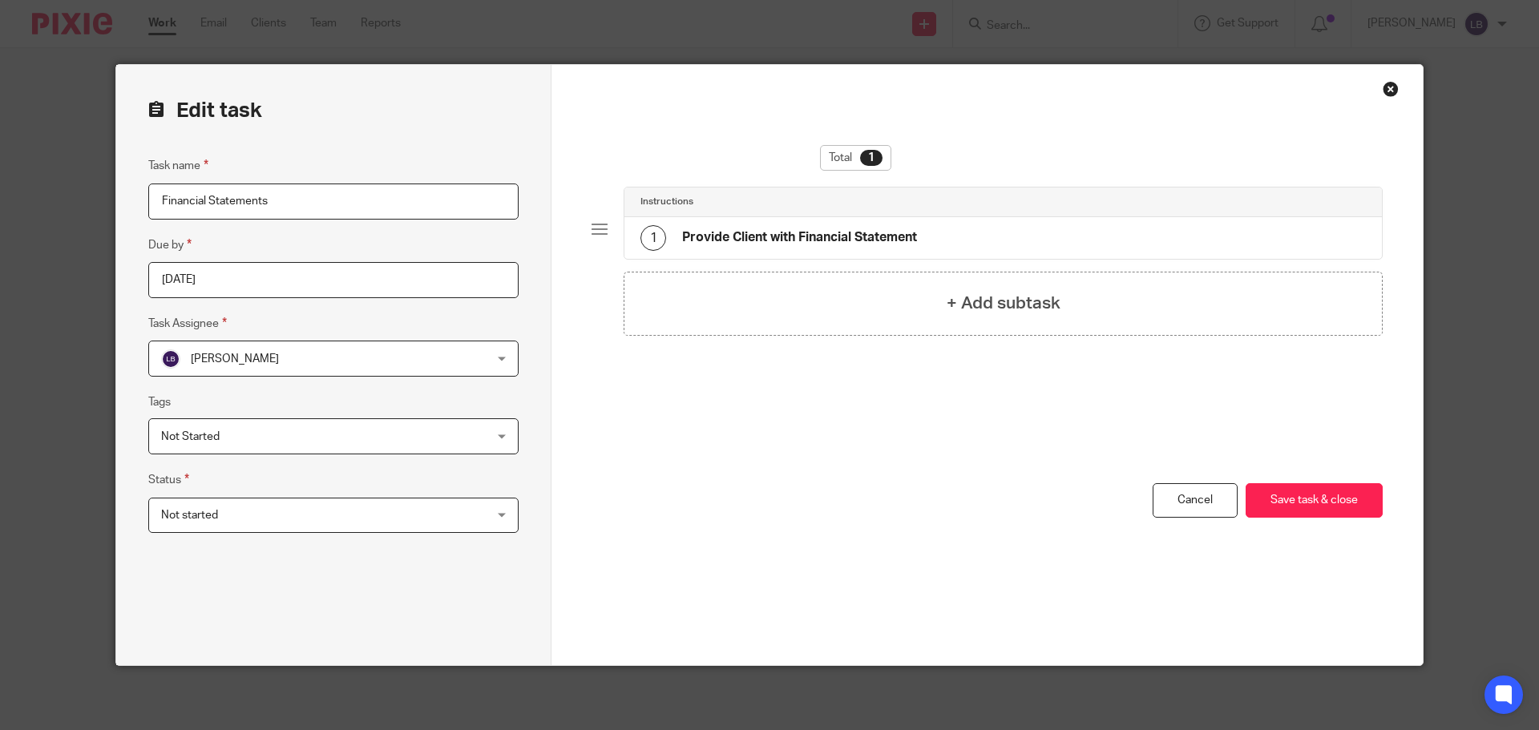
click at [330, 507] on span "Not started" at bounding box center [303, 516] width 285 height 34
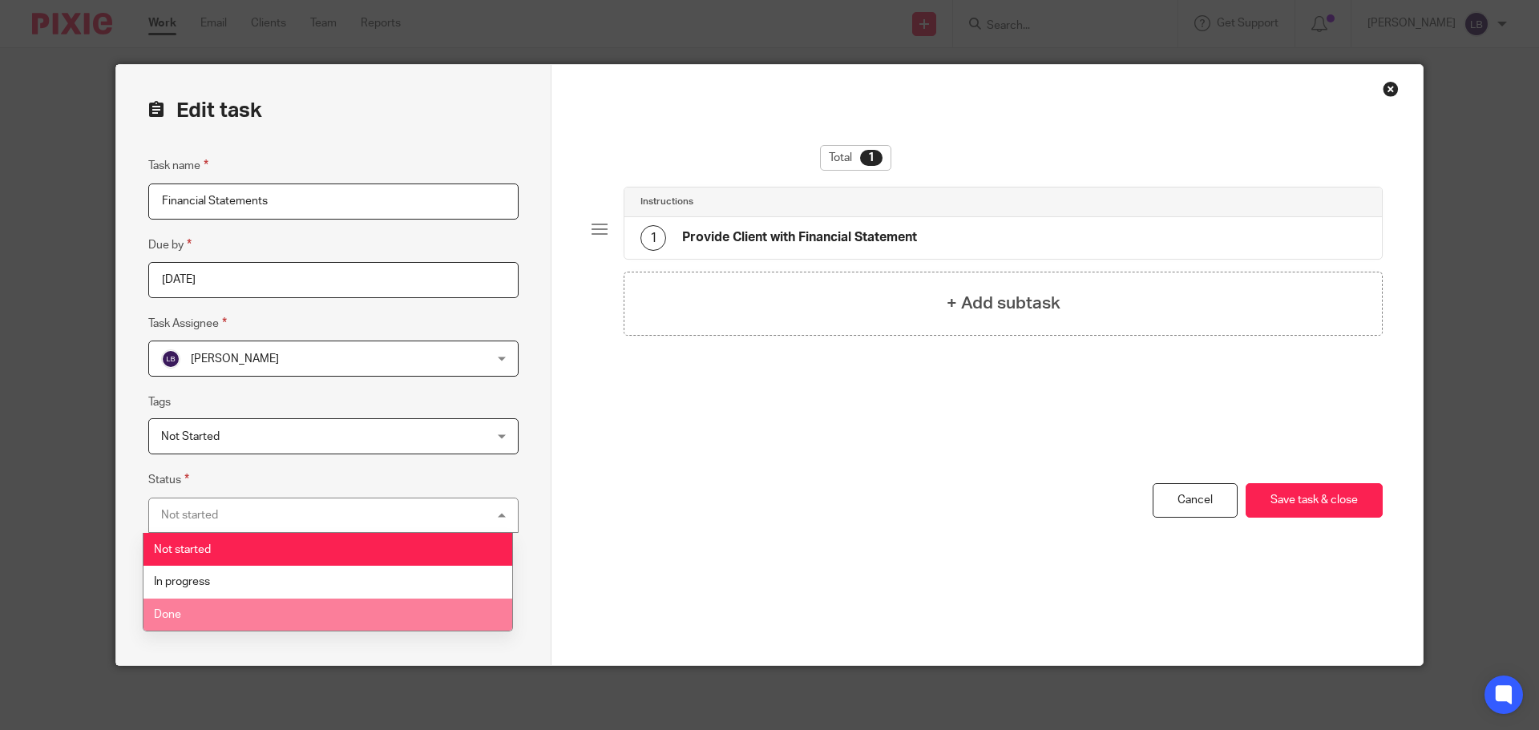
click at [255, 614] on li "Done" at bounding box center [328, 615] width 369 height 33
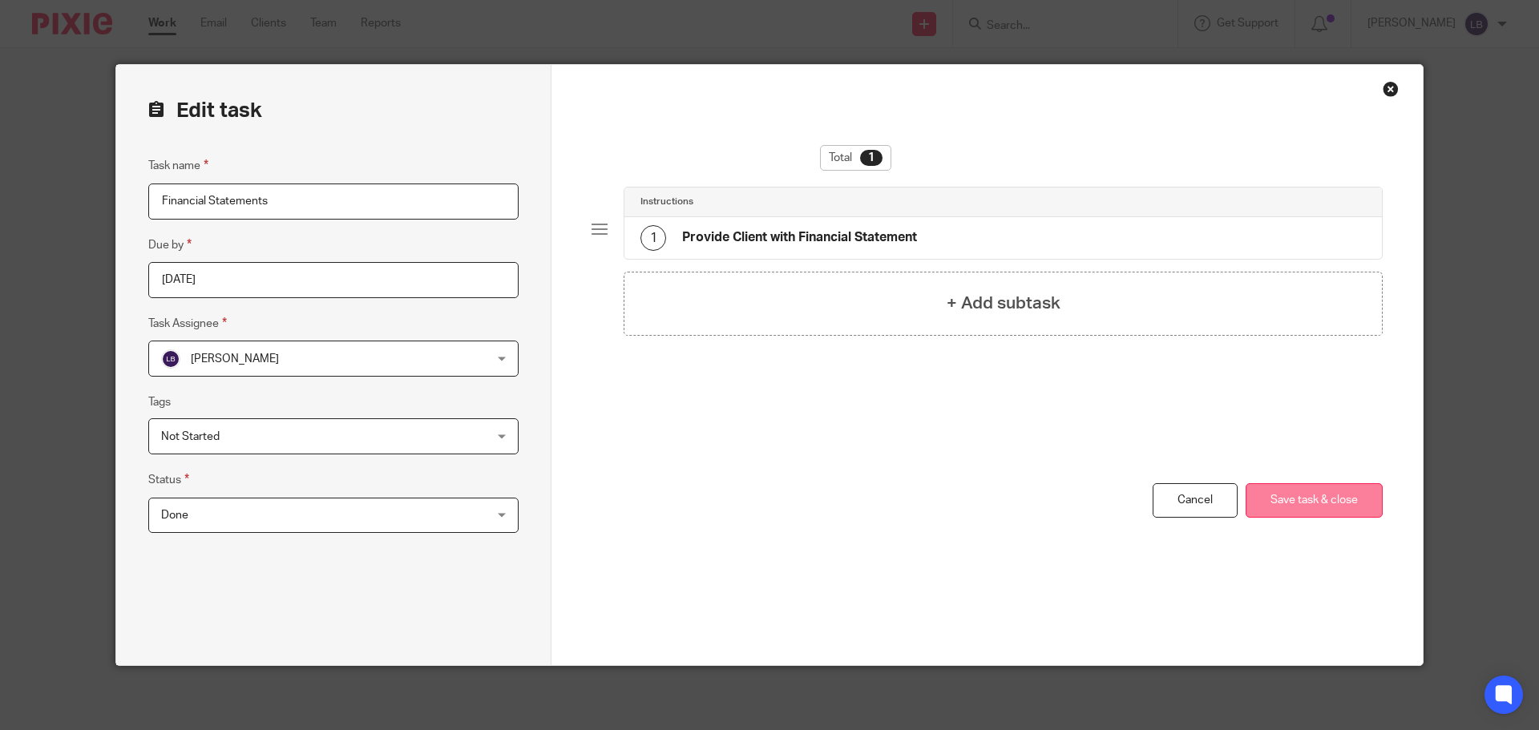
click at [1288, 501] on button "Save task & close" at bounding box center [1314, 500] width 137 height 34
click at [1387, 80] on div "Total 1 Instructions 1 Provide Client with Financial Statement + Add subtask Yo…" at bounding box center [987, 365] width 871 height 601
click at [1383, 85] on div "Close this dialog window" at bounding box center [1391, 89] width 16 height 16
click at [1385, 91] on div "Close this dialog window" at bounding box center [1391, 89] width 16 height 16
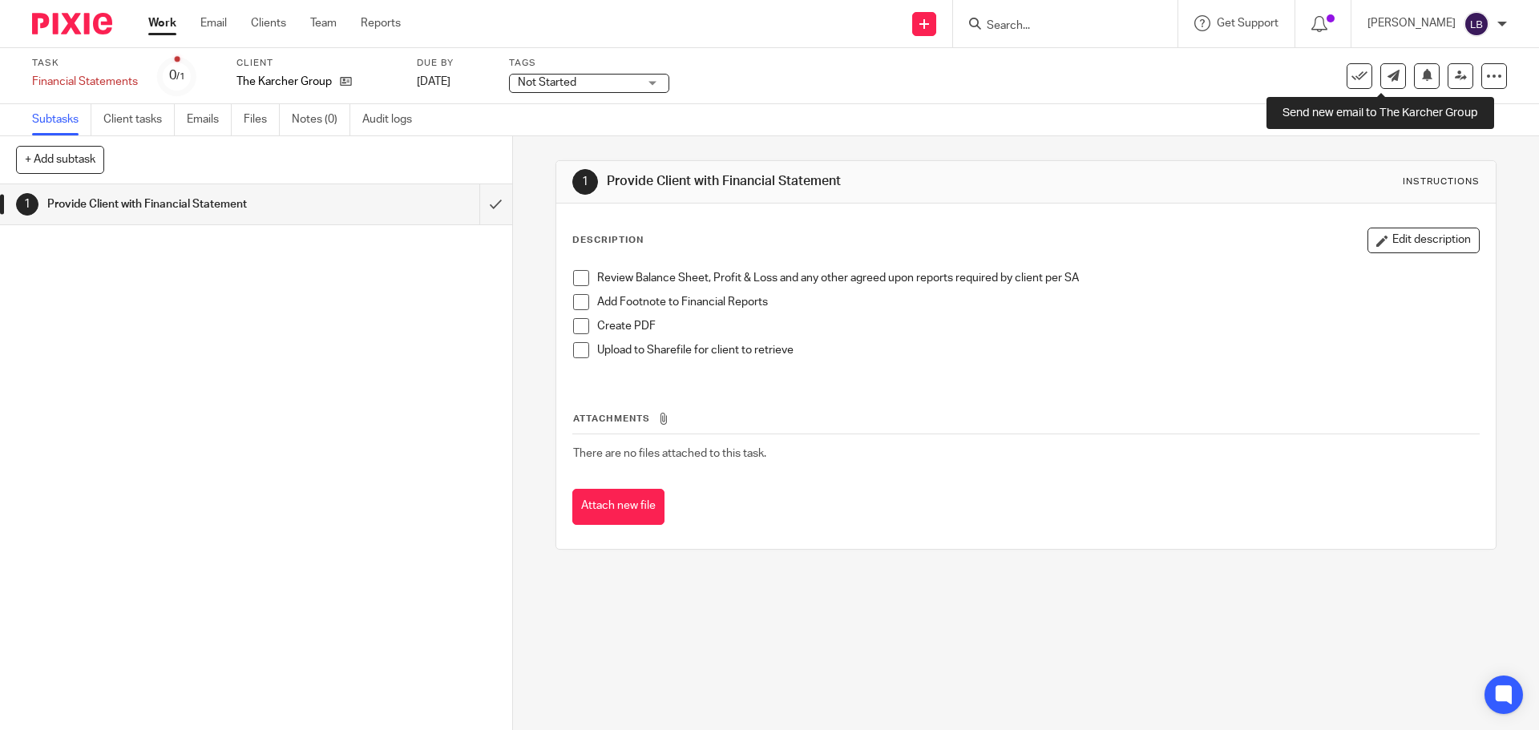
click at [1384, 87] on link at bounding box center [1394, 76] width 26 height 26
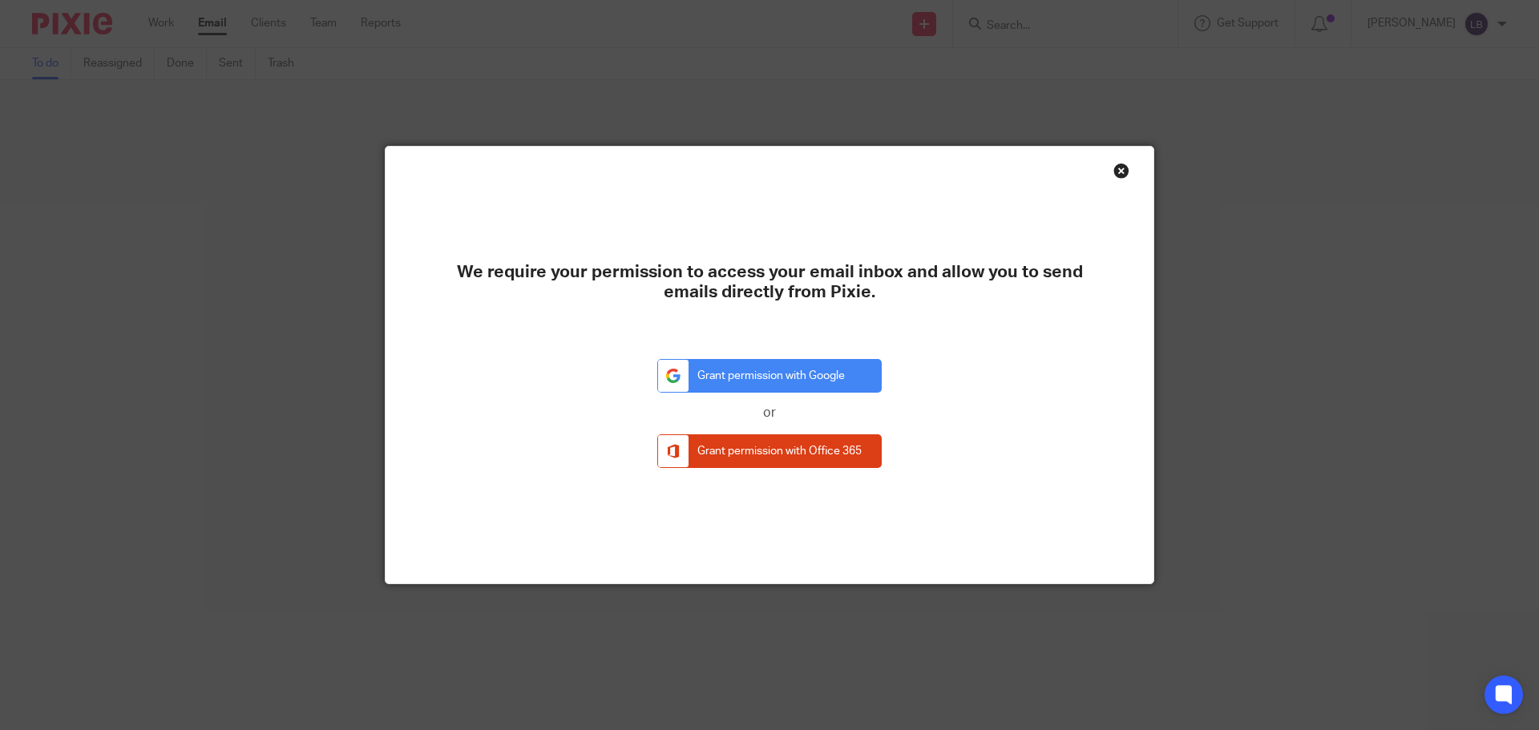
click at [1114, 175] on div "Close this dialog window" at bounding box center [1122, 171] width 16 height 16
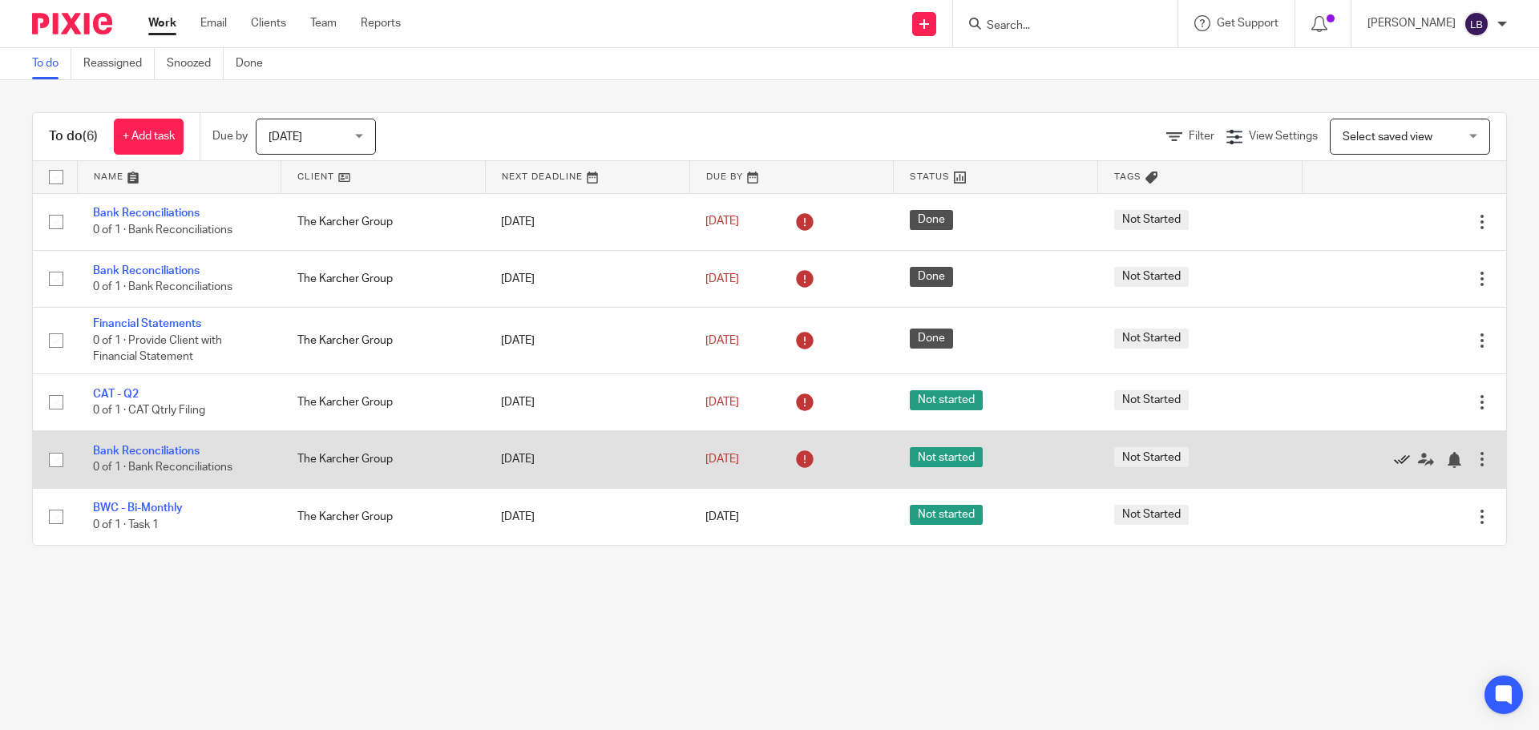
click at [1394, 463] on icon at bounding box center [1402, 460] width 16 height 16
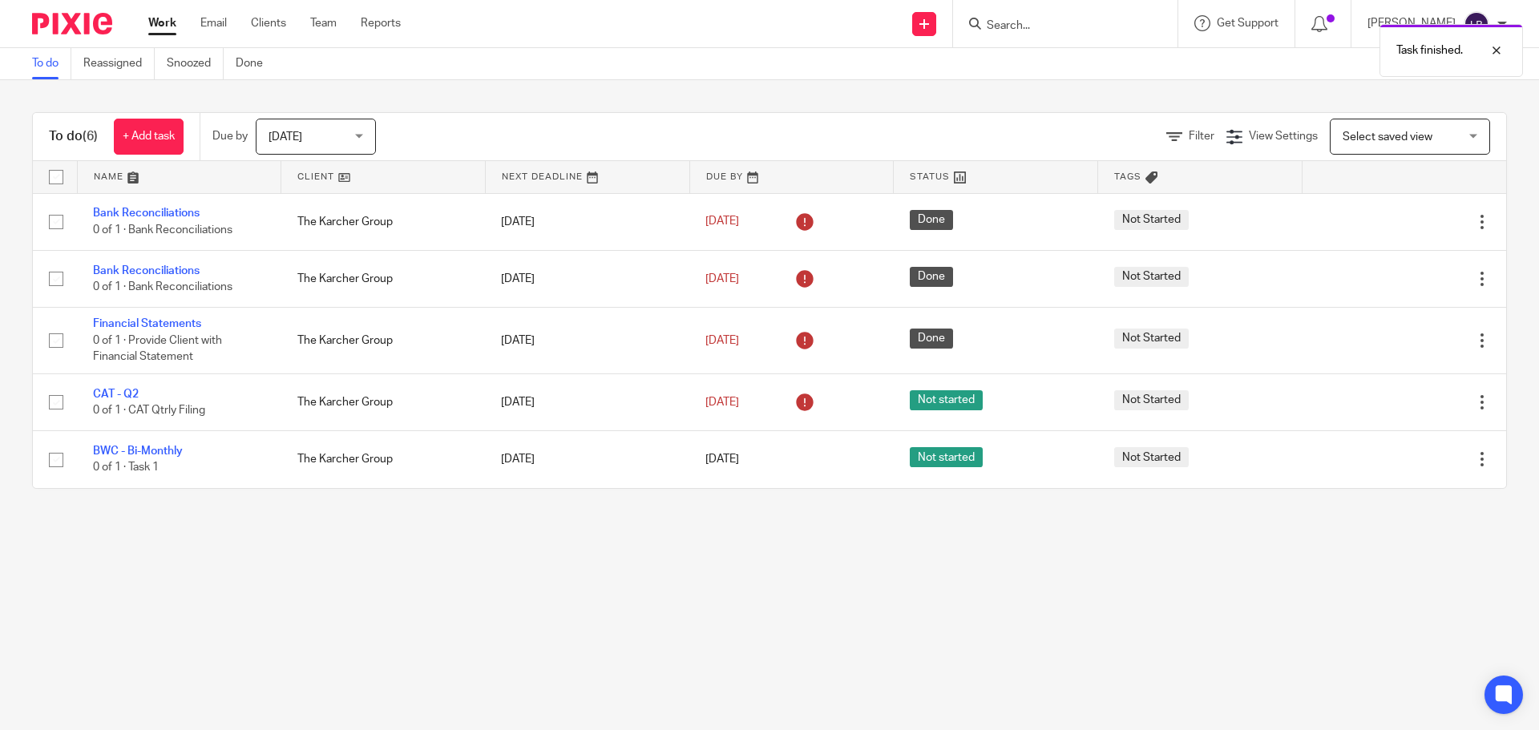
click at [1325, 601] on main "To do Reassigned Snoozed Done To do (6) + Add task Due by Today Today Today Tom…" at bounding box center [769, 365] width 1539 height 730
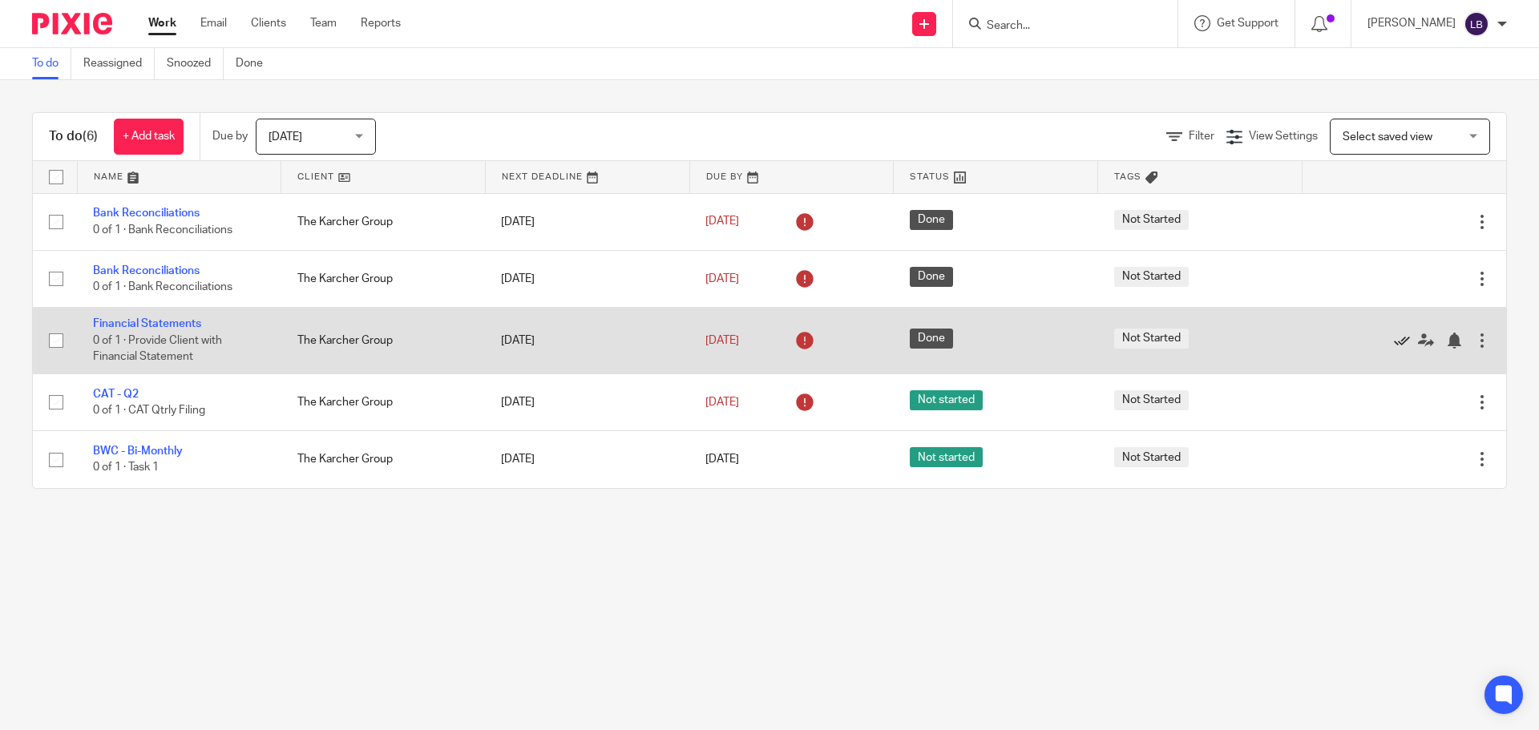
click at [1394, 338] on icon at bounding box center [1402, 341] width 16 height 16
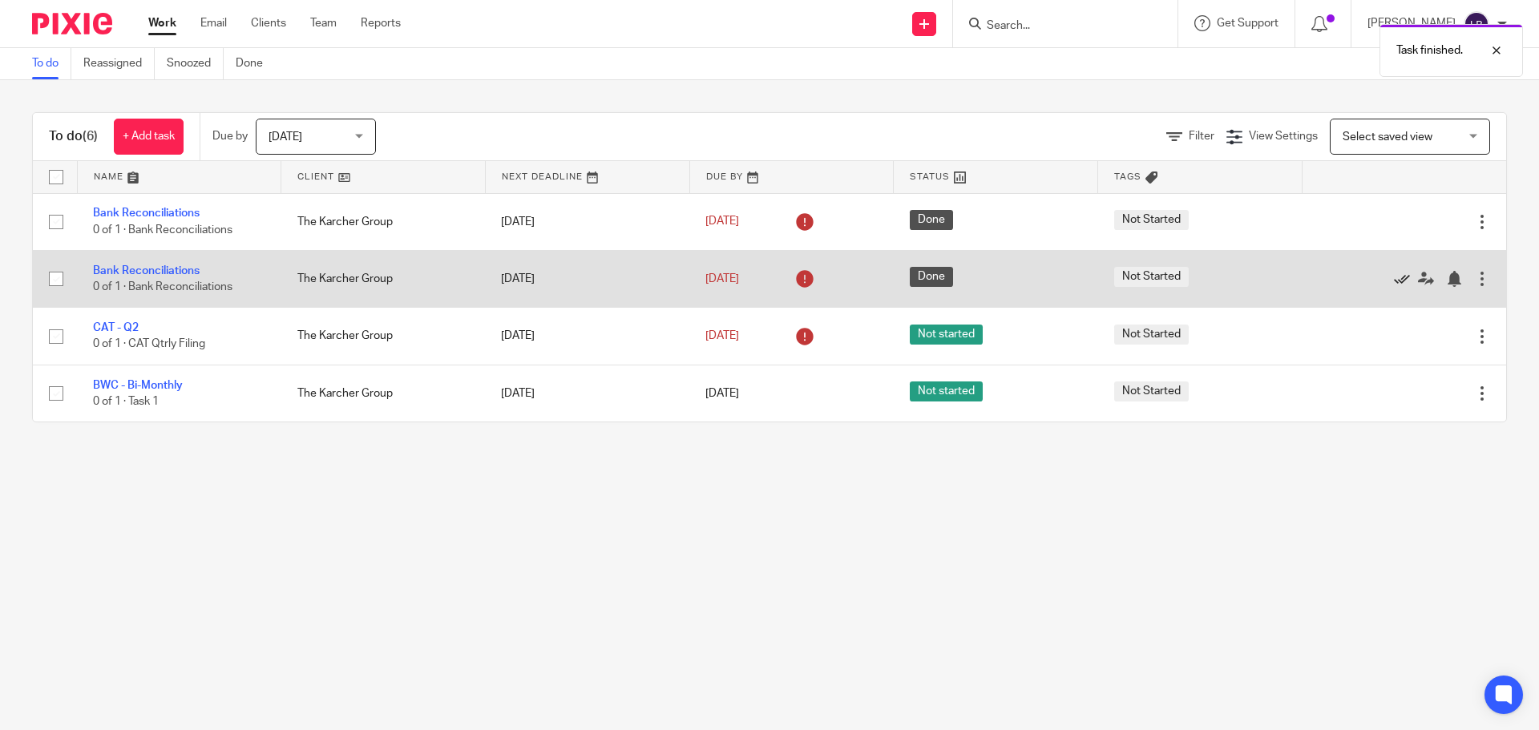
click at [1394, 278] on icon at bounding box center [1402, 279] width 16 height 16
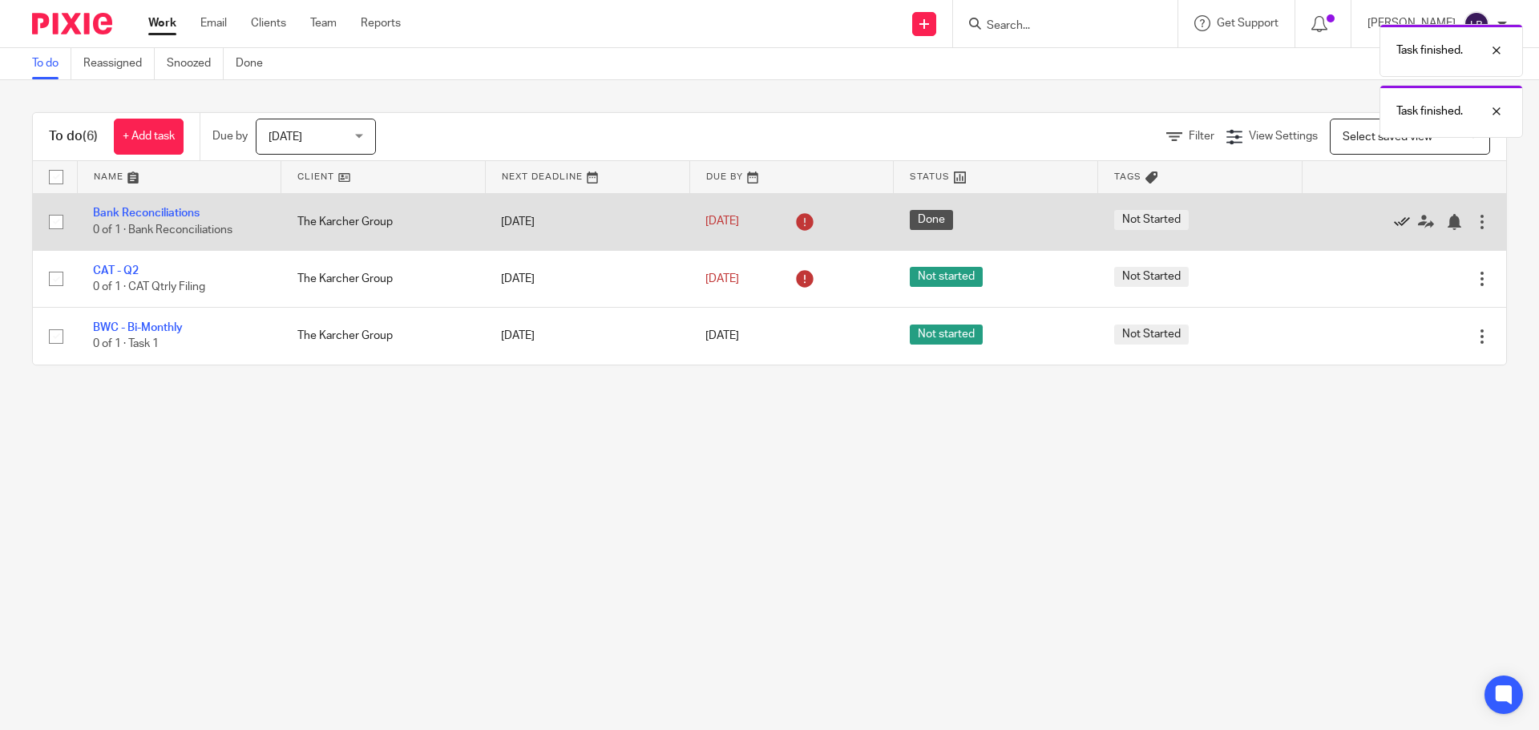
click at [1394, 223] on icon at bounding box center [1402, 222] width 16 height 16
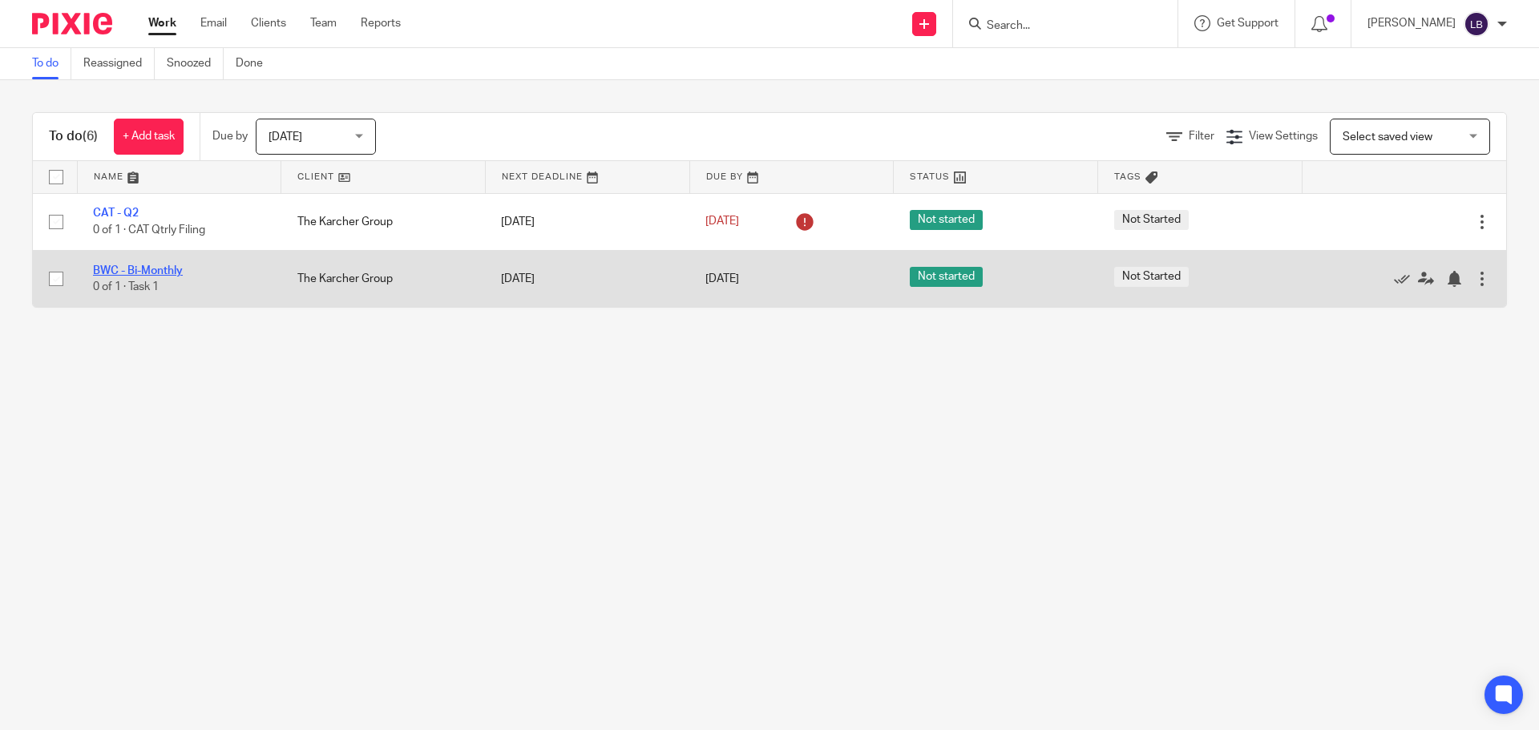
click at [163, 269] on link "BWC - Bi-Monthly" at bounding box center [138, 270] width 90 height 11
click at [1474, 281] on div at bounding box center [1482, 279] width 16 height 16
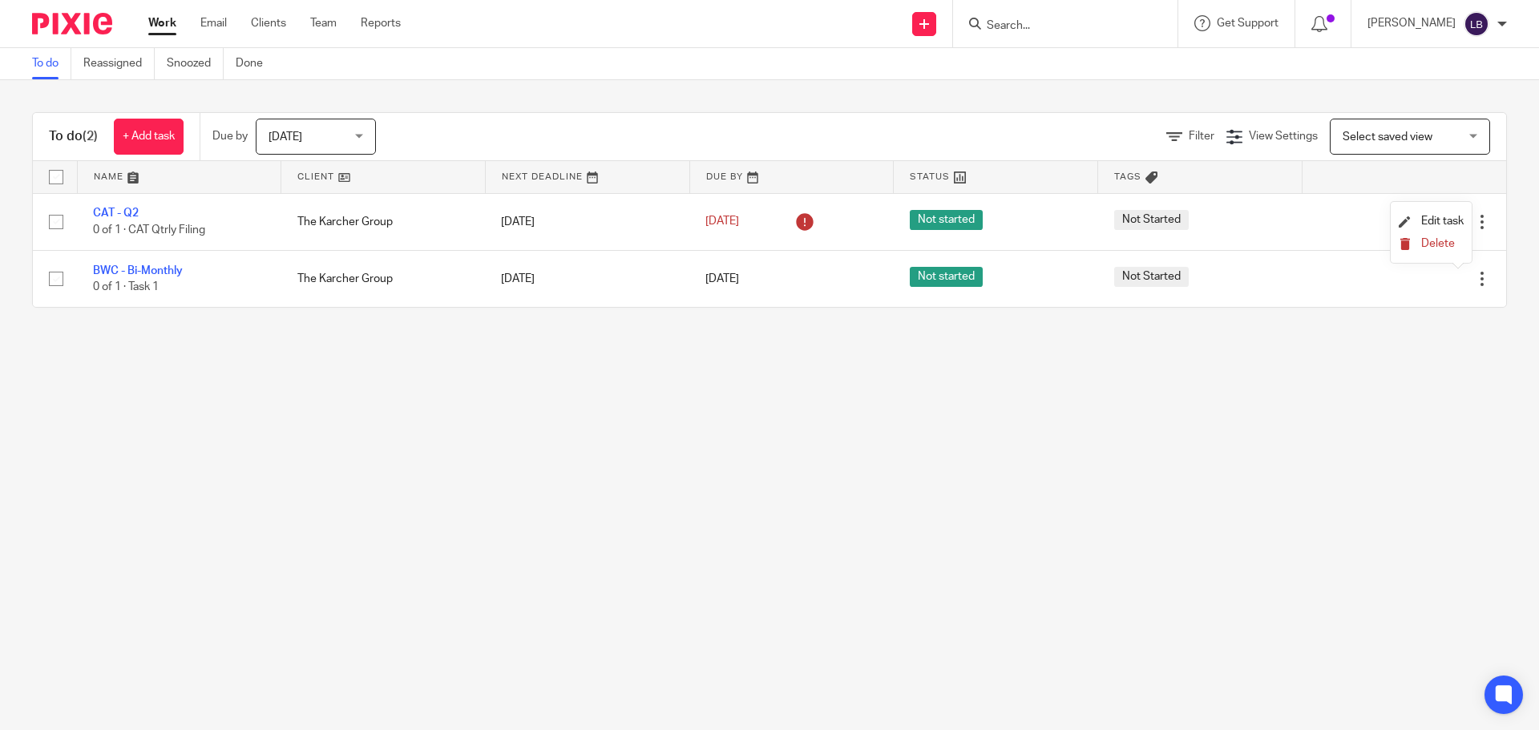
click at [1446, 239] on span "Delete" at bounding box center [1438, 243] width 34 height 11
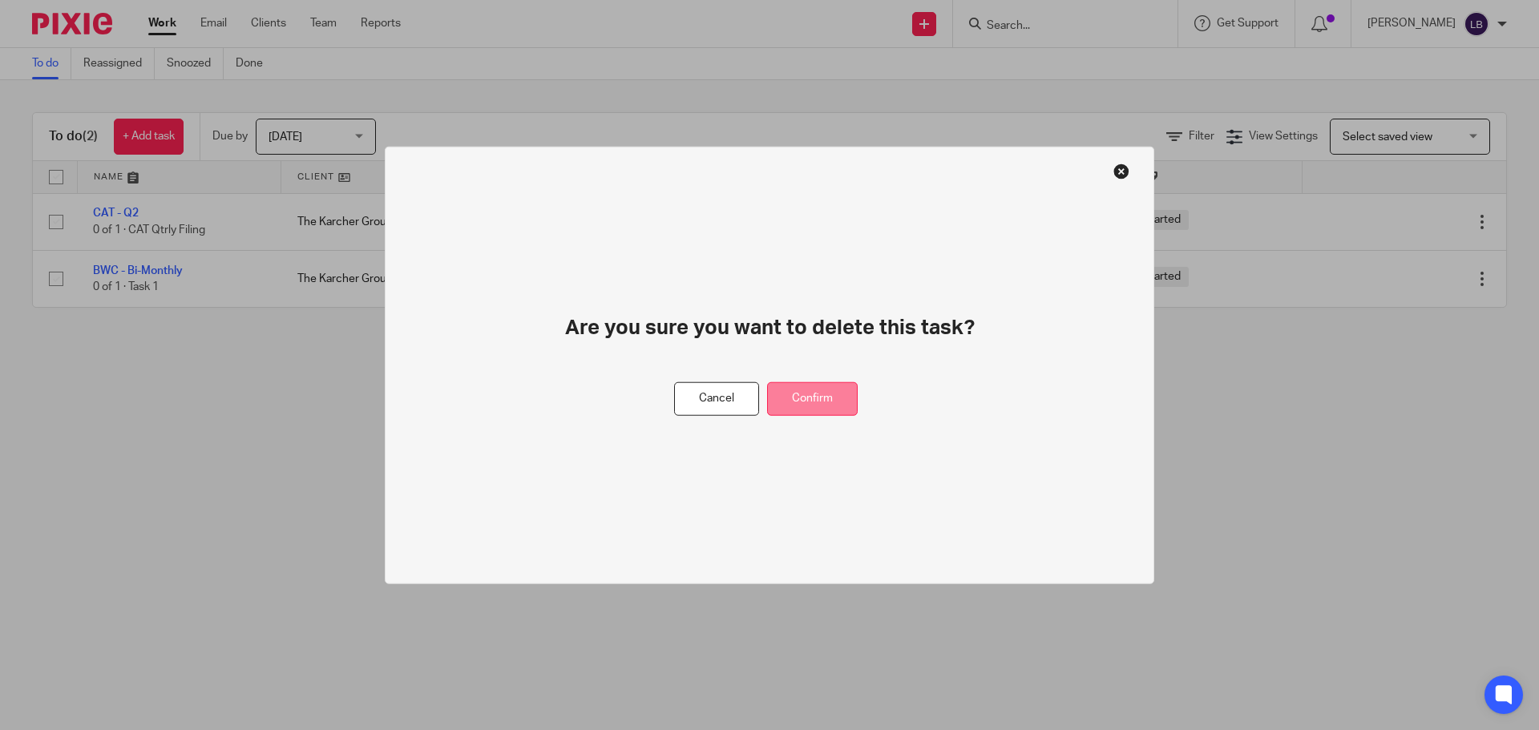
click at [819, 390] on button "Confirm" at bounding box center [812, 399] width 91 height 34
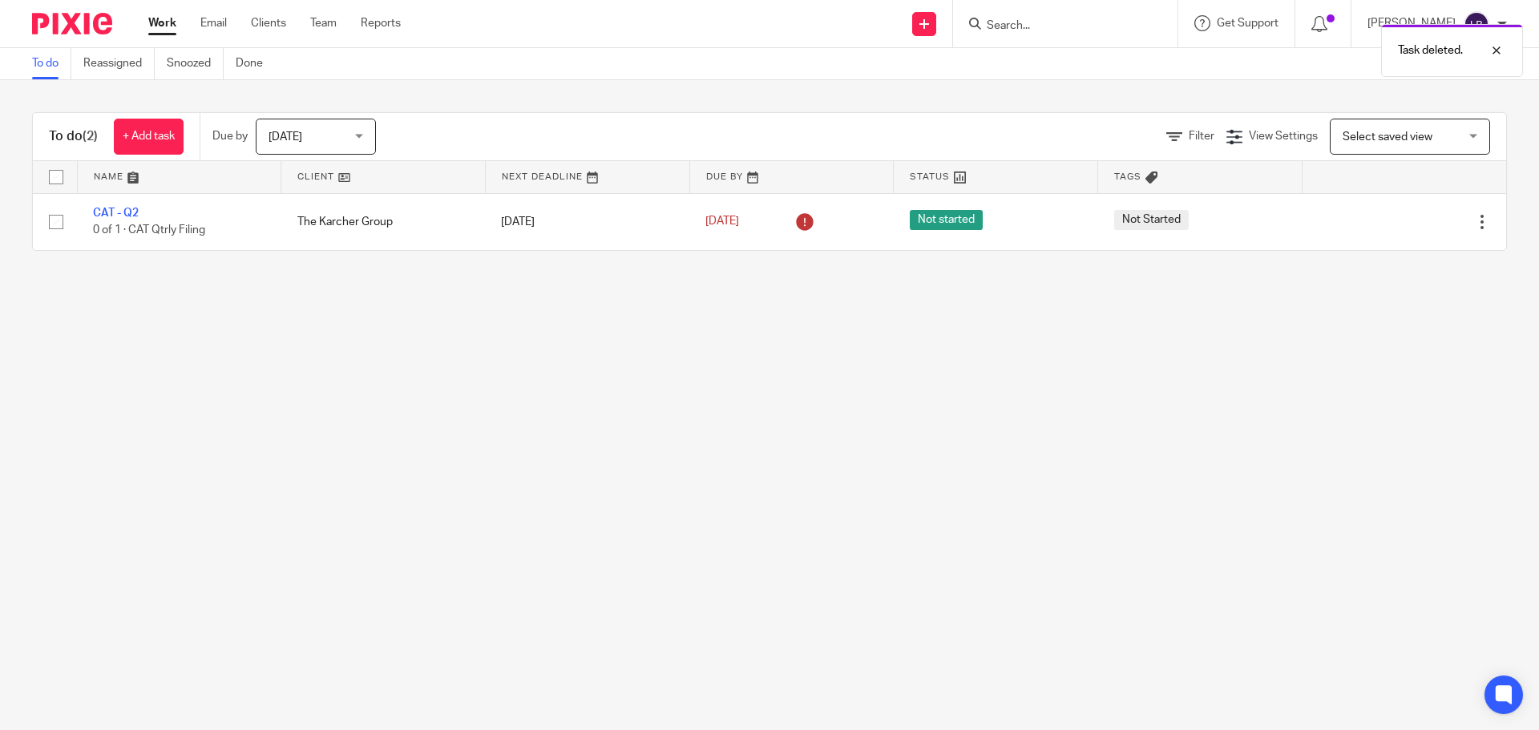
click at [1147, 474] on main "To do Reassigned Snoozed Done To do (2) + Add task Due by [DATE] [DATE] [DATE] …" at bounding box center [769, 365] width 1539 height 730
click at [51, 62] on link "To do" at bounding box center [51, 63] width 39 height 31
